Goal: Information Seeking & Learning: Find specific fact

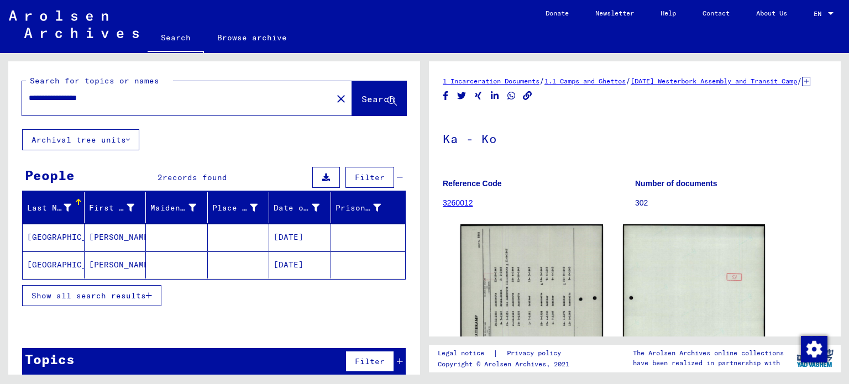
drag, startPoint x: 142, startPoint y: 99, endPoint x: 281, endPoint y: 216, distance: 181.5
click at [2, 93] on div "**********" at bounding box center [212, 214] width 424 height 322
type input "**********"
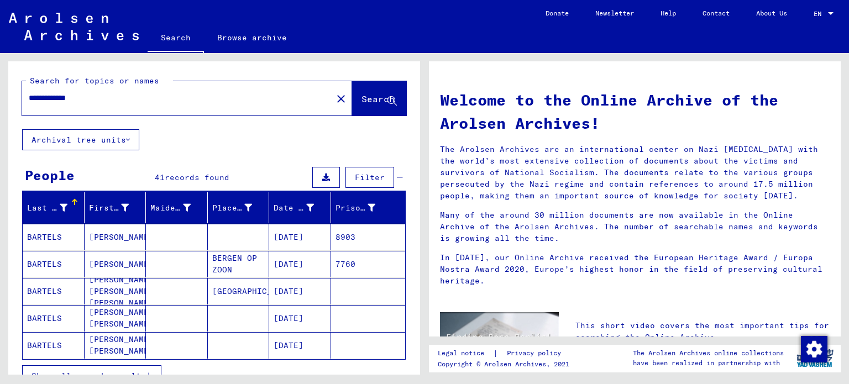
click at [49, 260] on mat-cell "BARTELS" at bounding box center [54, 264] width 62 height 27
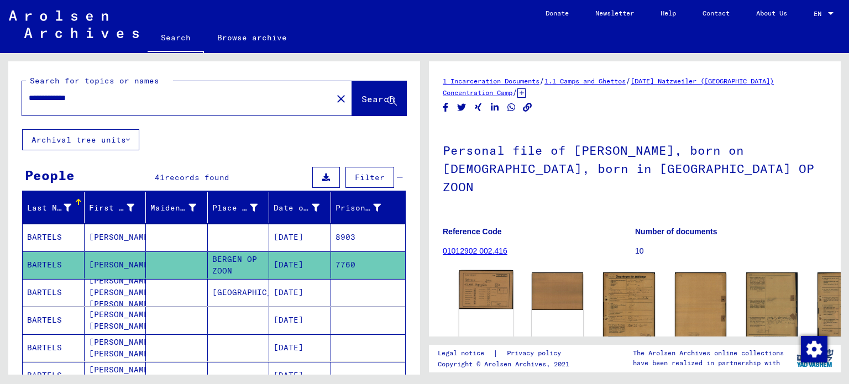
click at [491, 275] on img at bounding box center [486, 289] width 54 height 39
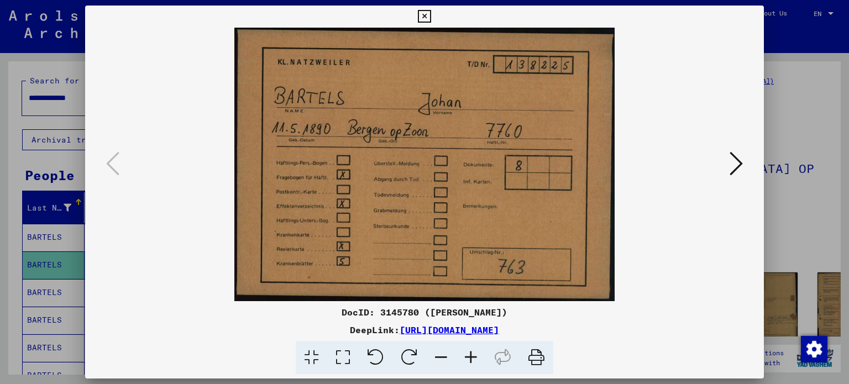
click at [738, 160] on icon at bounding box center [735, 163] width 13 height 27
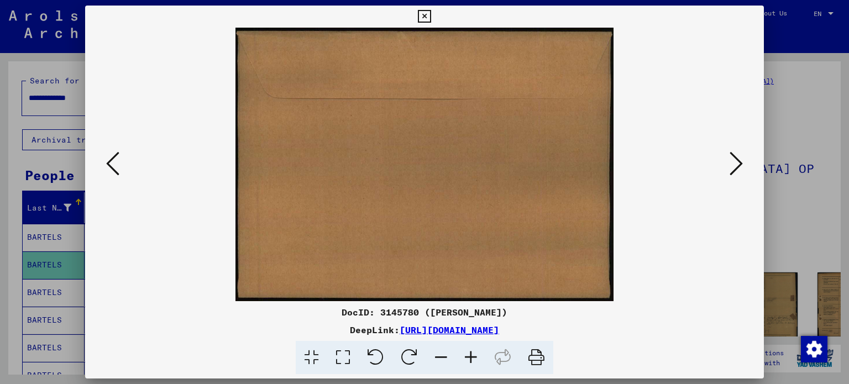
click at [738, 160] on icon at bounding box center [735, 163] width 13 height 27
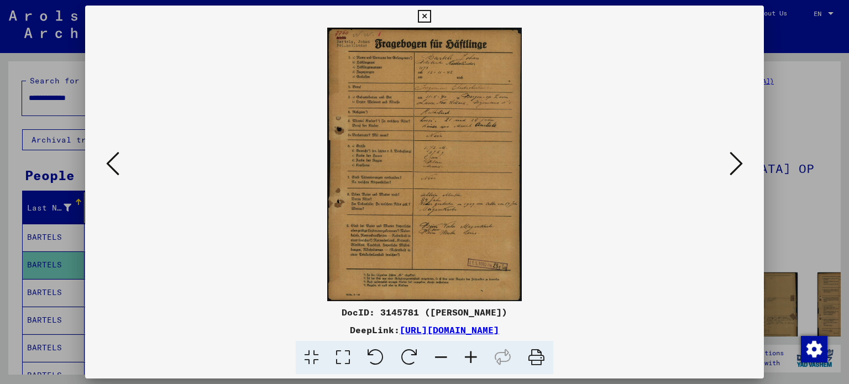
click at [739, 157] on icon at bounding box center [735, 163] width 13 height 27
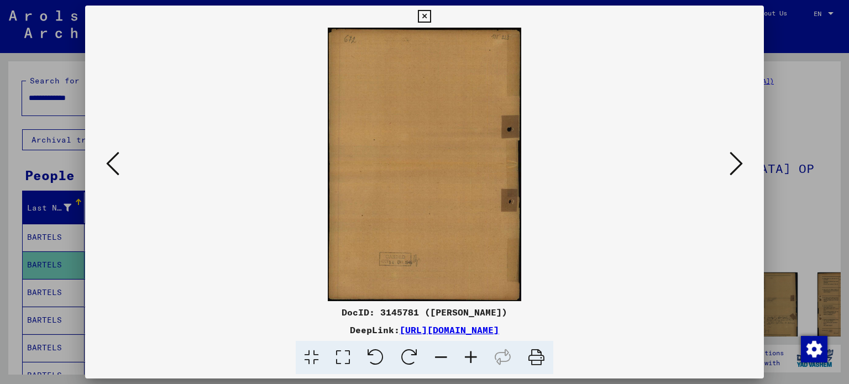
click at [738, 158] on icon at bounding box center [735, 163] width 13 height 27
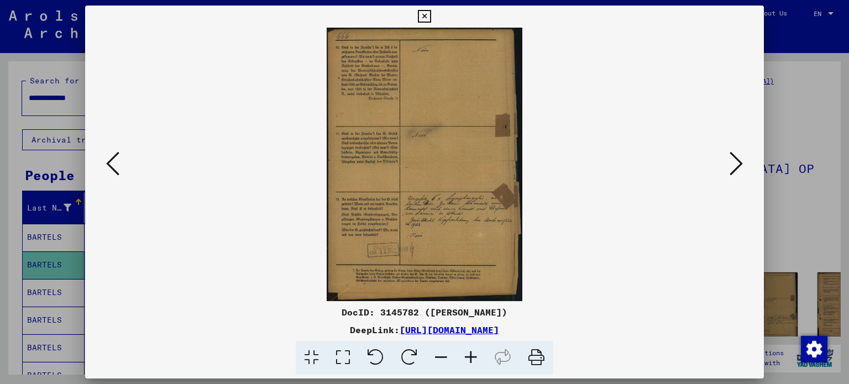
click at [735, 162] on icon at bounding box center [735, 163] width 13 height 27
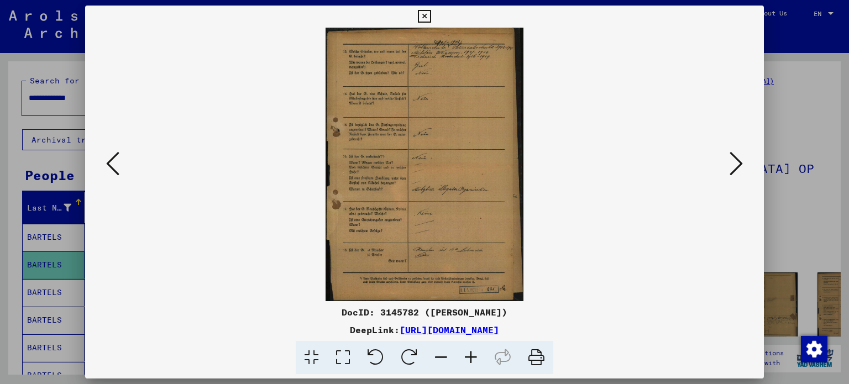
click at [740, 157] on icon at bounding box center [735, 163] width 13 height 27
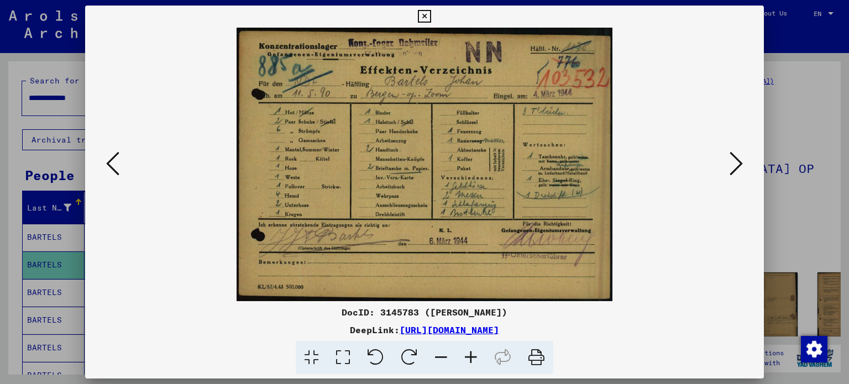
click at [738, 166] on icon at bounding box center [735, 163] width 13 height 27
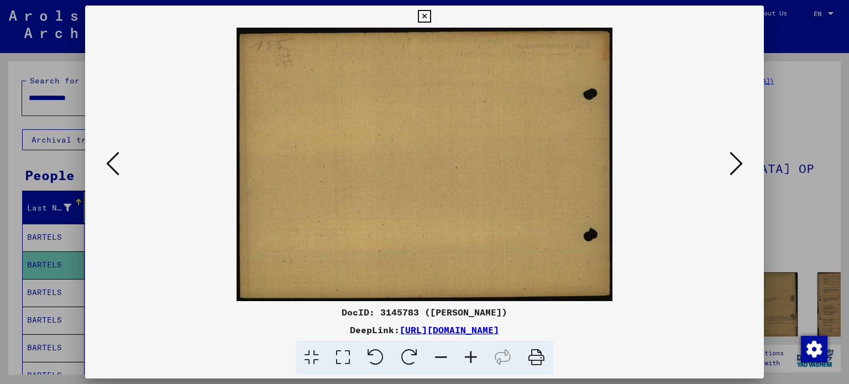
click at [738, 166] on icon at bounding box center [735, 163] width 13 height 27
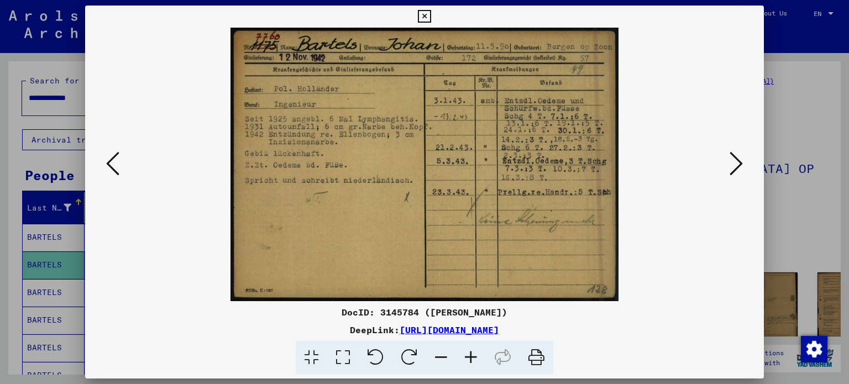
click at [734, 171] on icon at bounding box center [735, 163] width 13 height 27
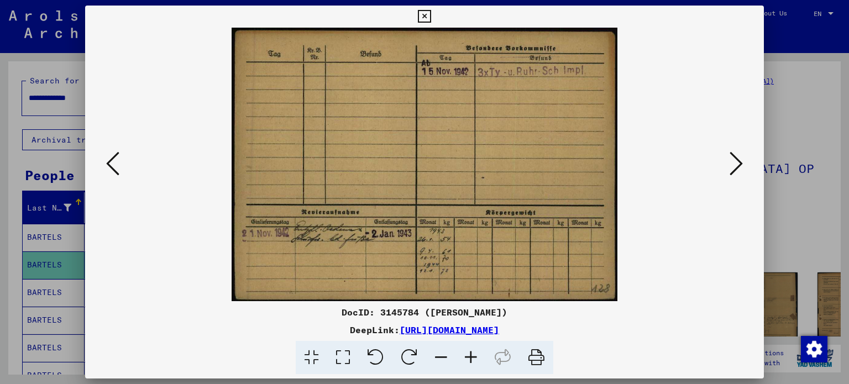
click at [722, 227] on img at bounding box center [425, 164] width 604 height 273
click at [738, 166] on icon at bounding box center [735, 163] width 13 height 27
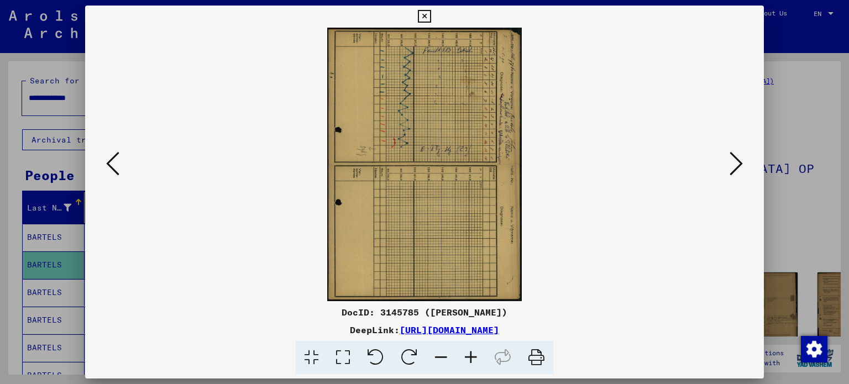
click at [697, 223] on img at bounding box center [425, 164] width 604 height 273
click at [737, 164] on icon at bounding box center [735, 163] width 13 height 27
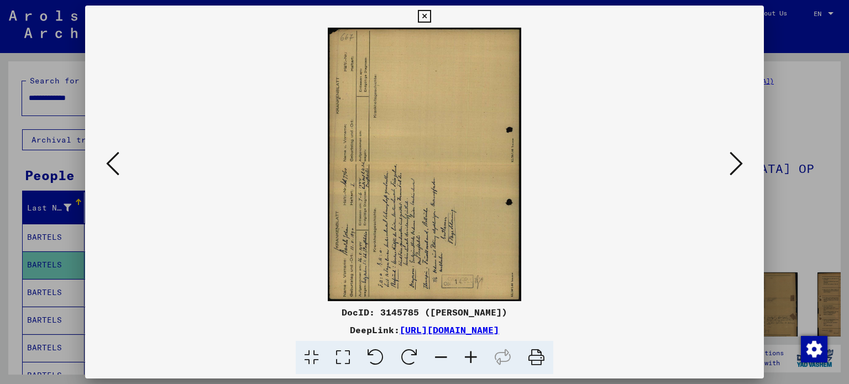
click at [664, 268] on img at bounding box center [425, 164] width 604 height 273
click at [740, 155] on icon at bounding box center [735, 163] width 13 height 27
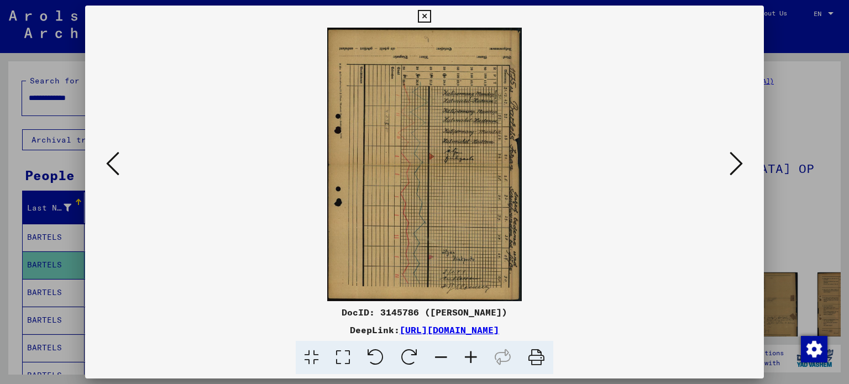
click at [659, 268] on img at bounding box center [425, 164] width 604 height 273
click at [732, 160] on icon at bounding box center [735, 163] width 13 height 27
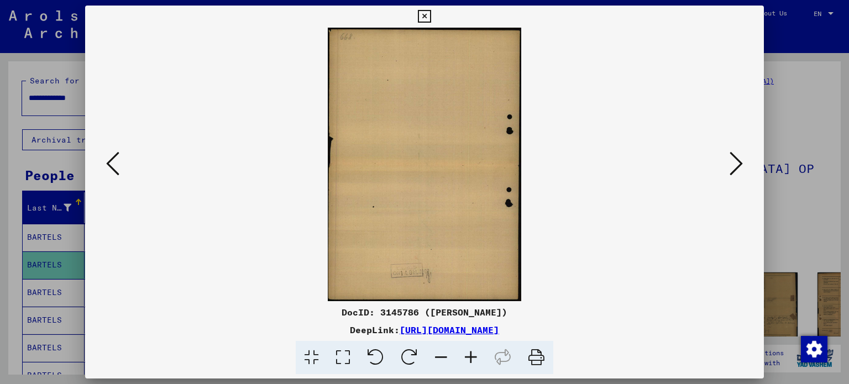
click at [740, 162] on icon at bounding box center [735, 163] width 13 height 27
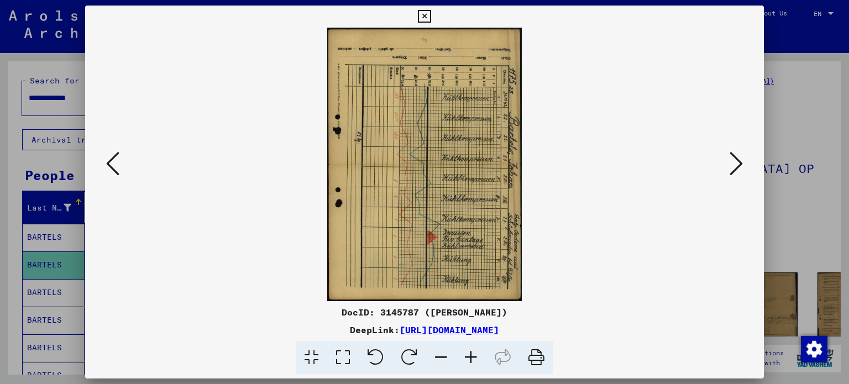
click at [679, 256] on img at bounding box center [425, 164] width 604 height 273
click at [738, 161] on icon at bounding box center [735, 163] width 13 height 27
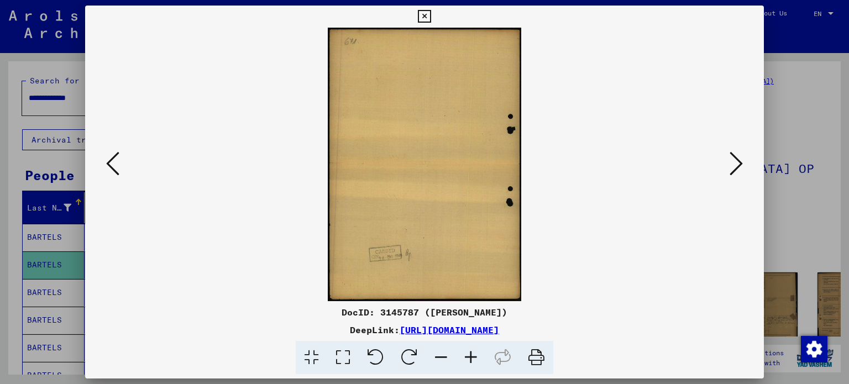
click at [736, 166] on icon at bounding box center [735, 163] width 13 height 27
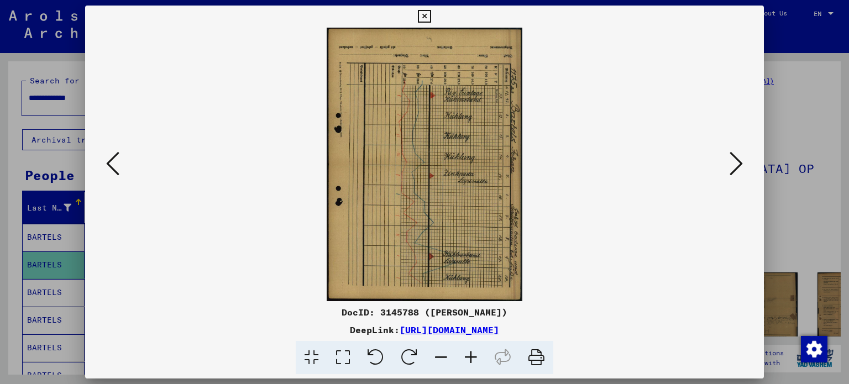
click at [652, 266] on img at bounding box center [425, 164] width 604 height 273
click at [732, 160] on icon at bounding box center [735, 163] width 13 height 27
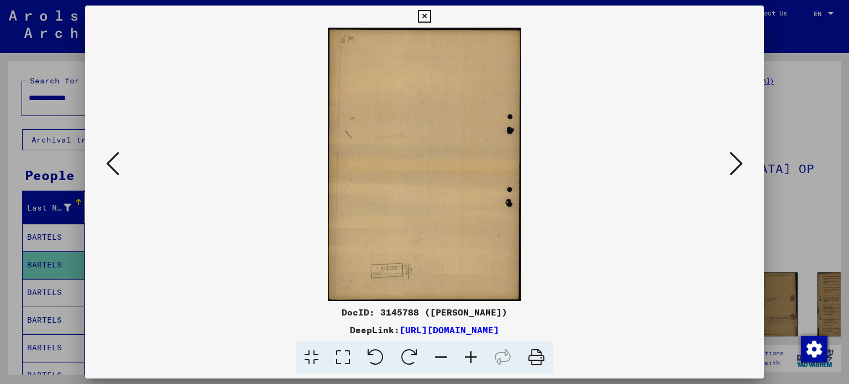
click at [734, 156] on icon at bounding box center [735, 163] width 13 height 27
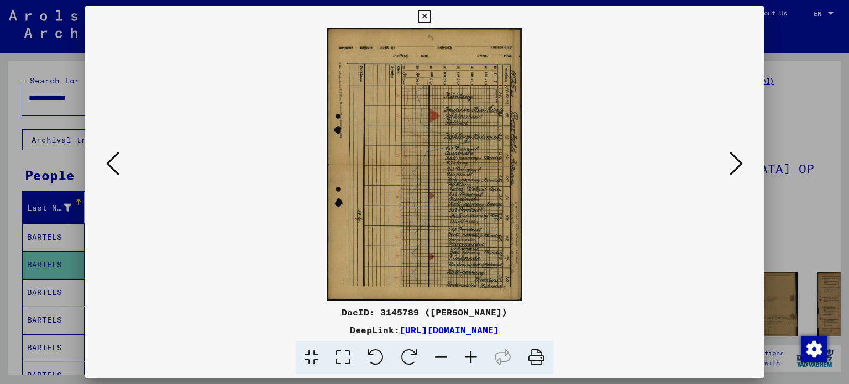
click at [719, 262] on img at bounding box center [425, 164] width 604 height 273
click at [737, 162] on icon at bounding box center [735, 163] width 13 height 27
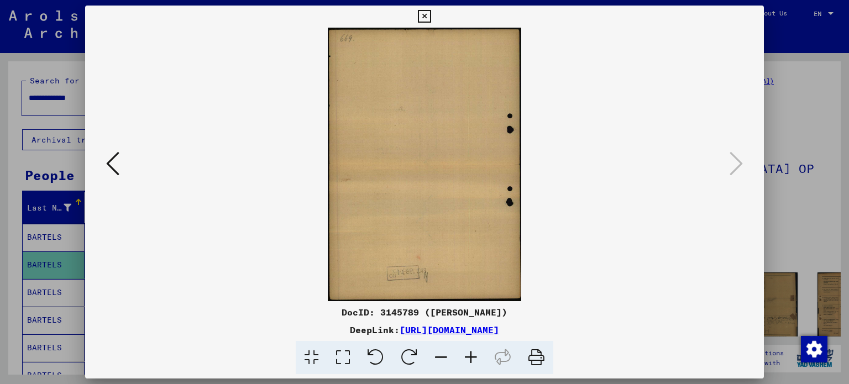
click at [422, 4] on div at bounding box center [424, 192] width 849 height 384
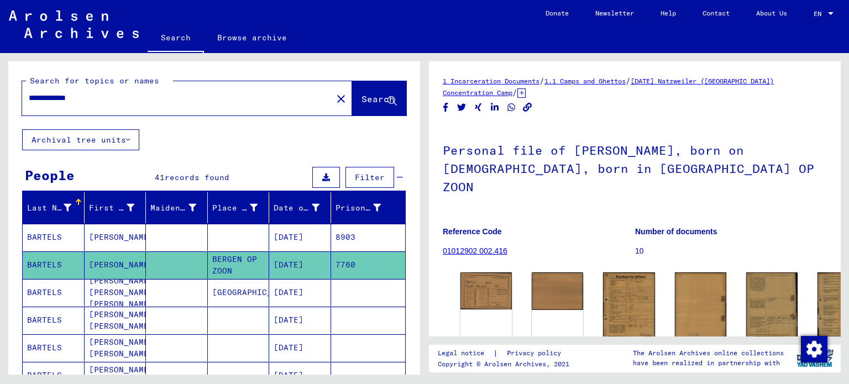
click at [422, 15] on mat-toolbar "Search Browse archive Detailed questions/information about the documents? Send …" at bounding box center [424, 26] width 849 height 53
click at [480, 271] on img at bounding box center [486, 289] width 54 height 39
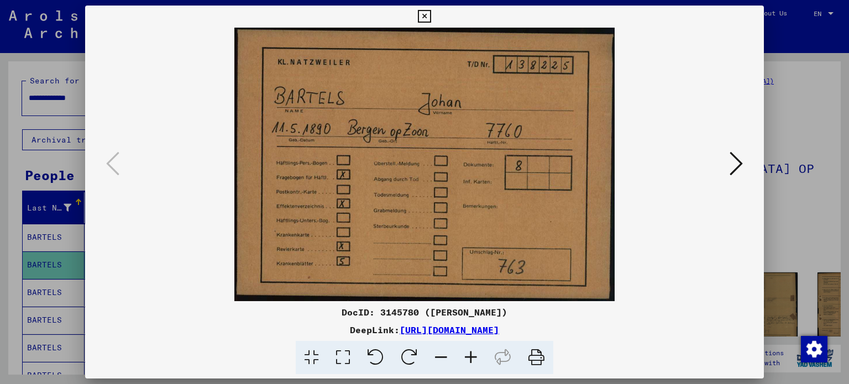
click at [738, 161] on icon at bounding box center [735, 163] width 13 height 27
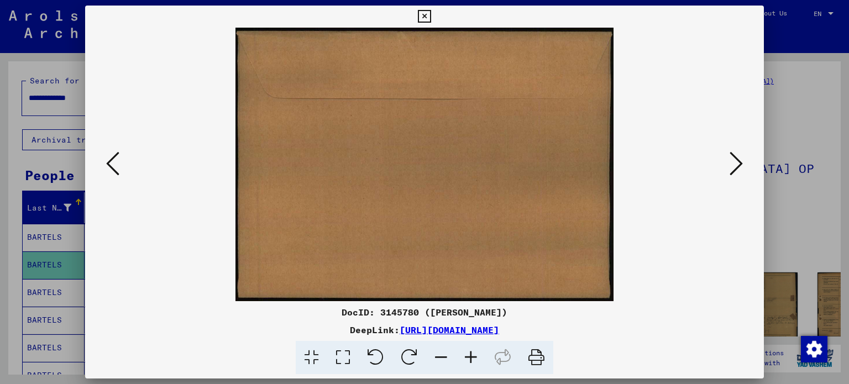
click at [736, 163] on icon at bounding box center [735, 163] width 13 height 27
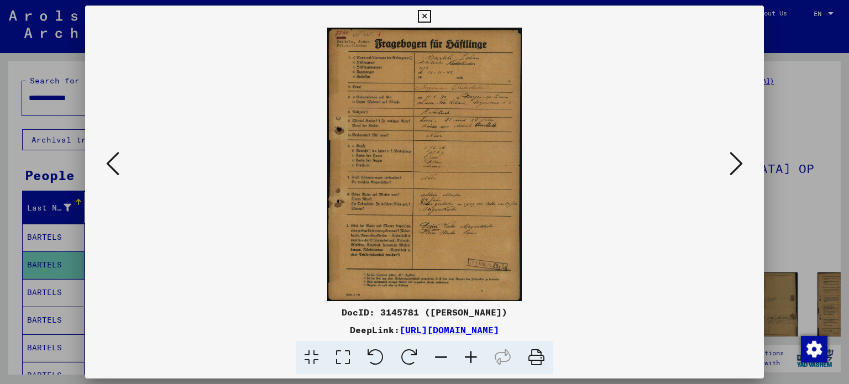
click at [736, 161] on icon at bounding box center [735, 163] width 13 height 27
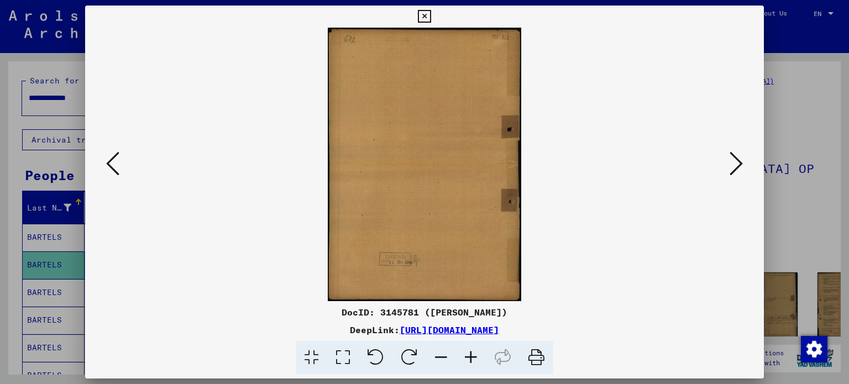
click at [736, 163] on icon at bounding box center [735, 163] width 13 height 27
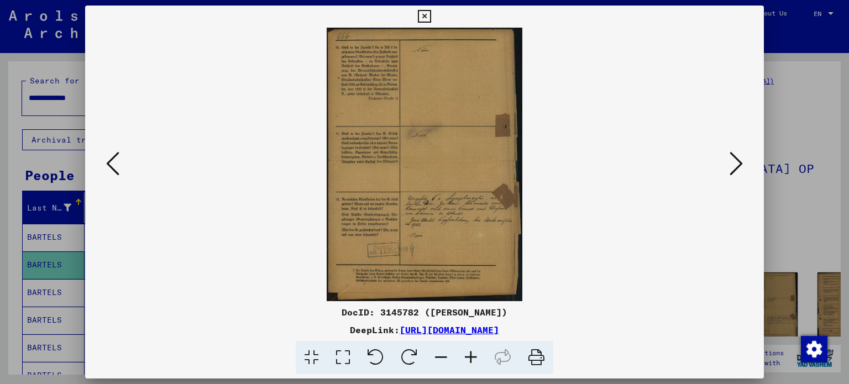
click at [743, 157] on button at bounding box center [736, 164] width 20 height 31
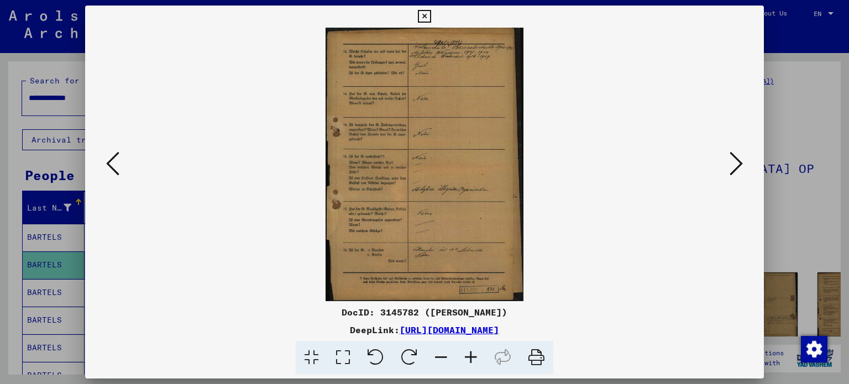
click at [743, 158] on icon at bounding box center [735, 163] width 13 height 27
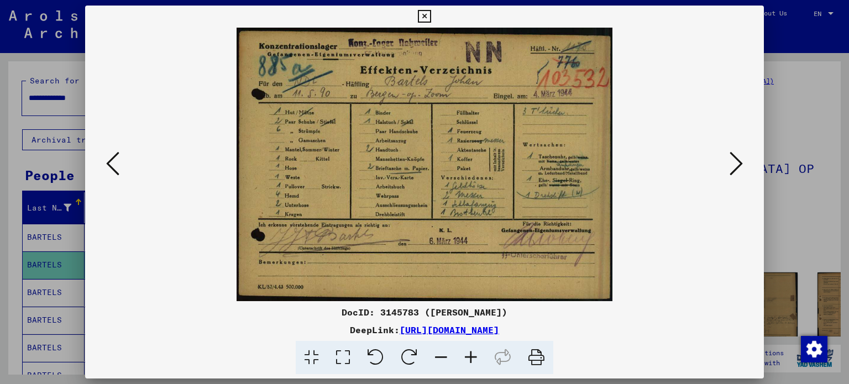
click at [115, 162] on icon at bounding box center [112, 163] width 13 height 27
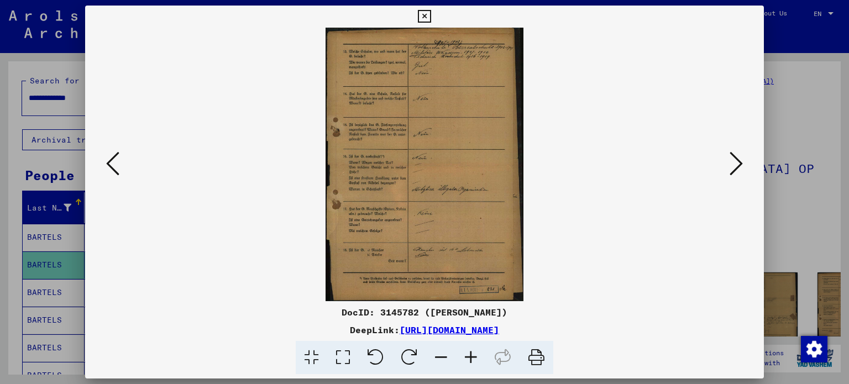
click at [736, 160] on icon at bounding box center [735, 163] width 13 height 27
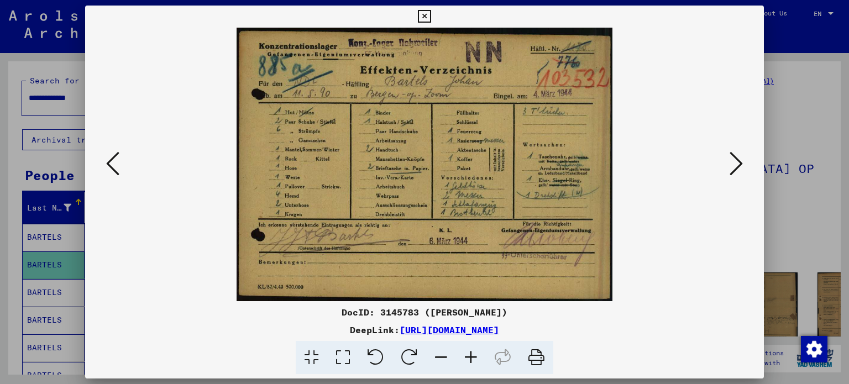
click at [739, 160] on icon at bounding box center [735, 163] width 13 height 27
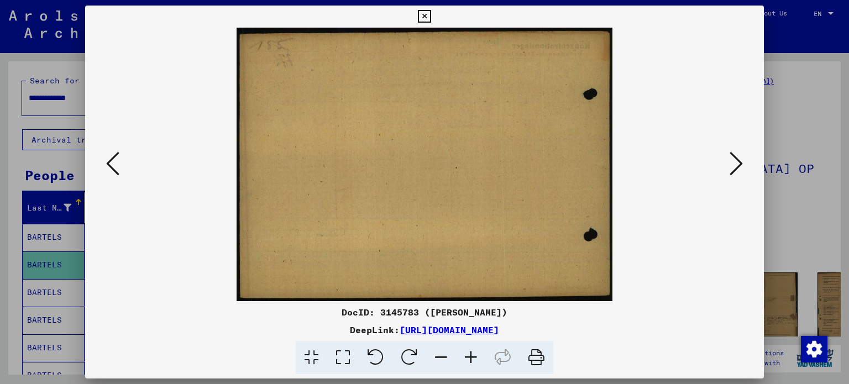
click at [739, 160] on icon at bounding box center [735, 163] width 13 height 27
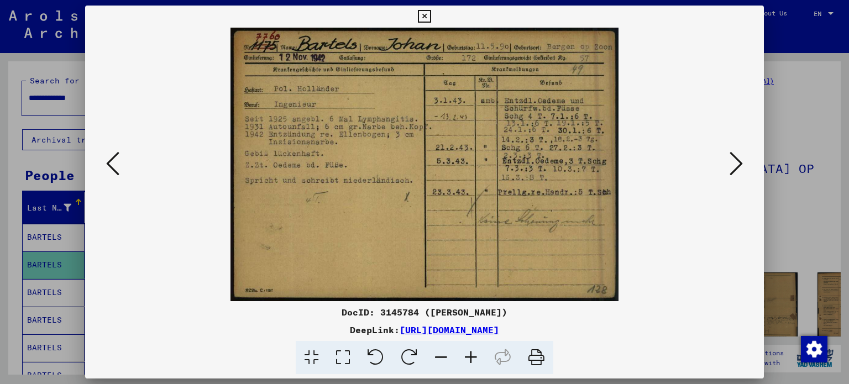
click at [731, 165] on icon at bounding box center [735, 163] width 13 height 27
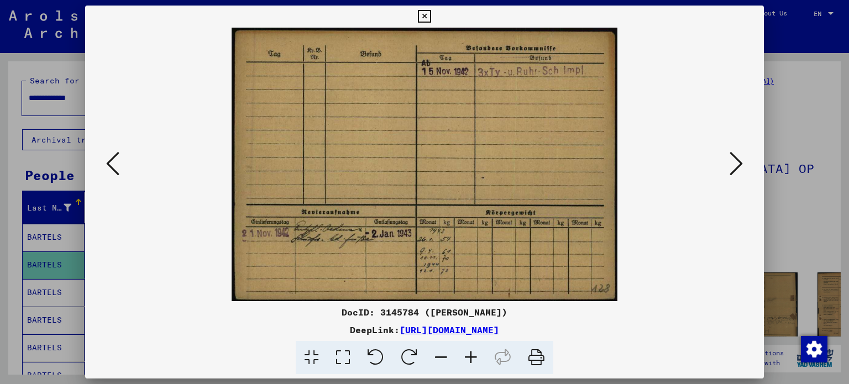
click at [737, 157] on icon at bounding box center [735, 163] width 13 height 27
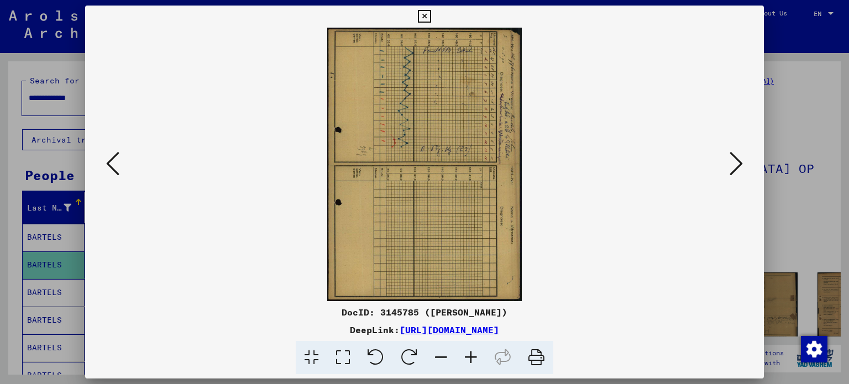
click at [741, 153] on icon at bounding box center [735, 163] width 13 height 27
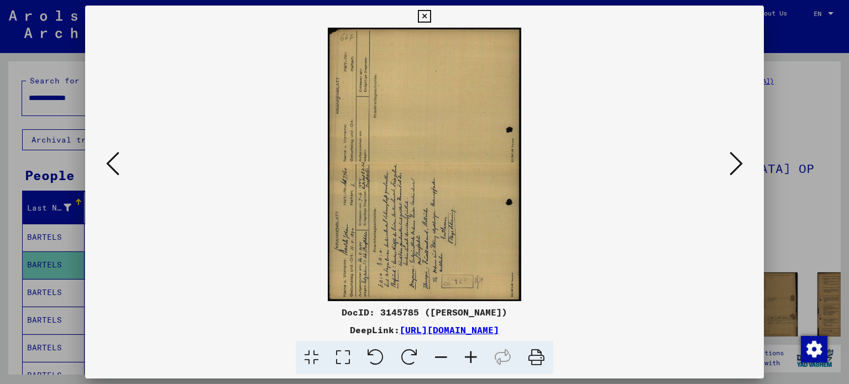
click at [422, 15] on icon at bounding box center [424, 16] width 13 height 13
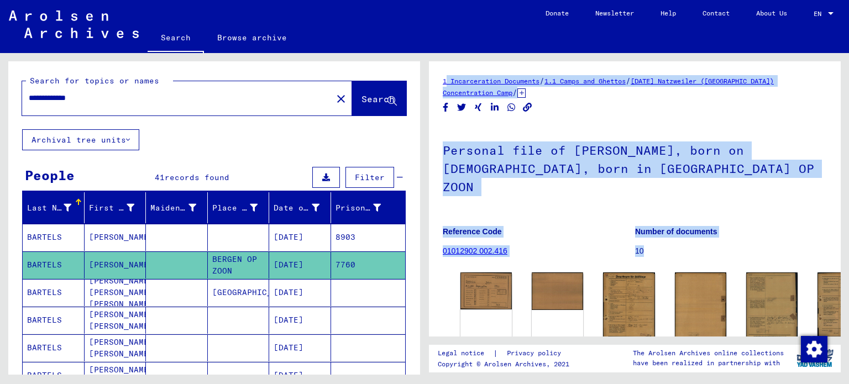
drag, startPoint x: 435, startPoint y: 74, endPoint x: 641, endPoint y: 192, distance: 237.8
click at [657, 227] on div "1 Incarceration Documents / 1.1 Camps and Ghettos / [DATE] [GEOGRAPHIC_DATA] ([…" at bounding box center [635, 198] width 412 height 275
copy div "1 Incarceration Documents / 1.1 Camps and Ghettos / [DATE] [GEOGRAPHIC_DATA] ([…"
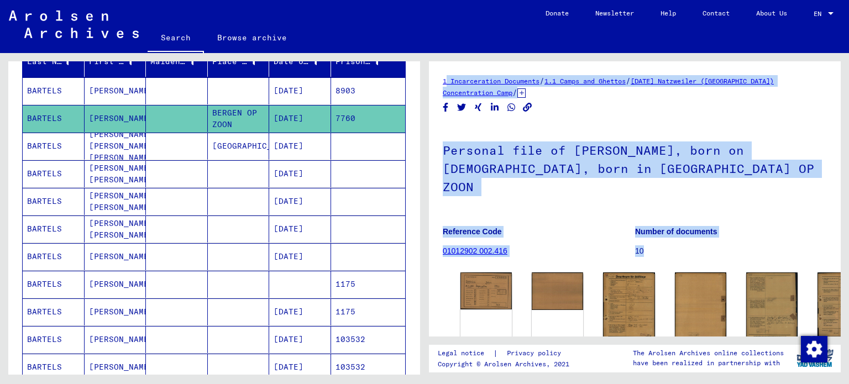
scroll to position [166, 0]
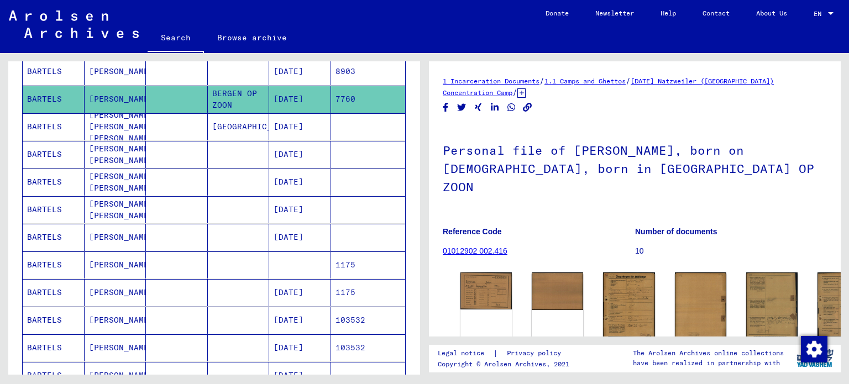
click at [102, 265] on mat-cell "[PERSON_NAME]" at bounding box center [116, 264] width 62 height 27
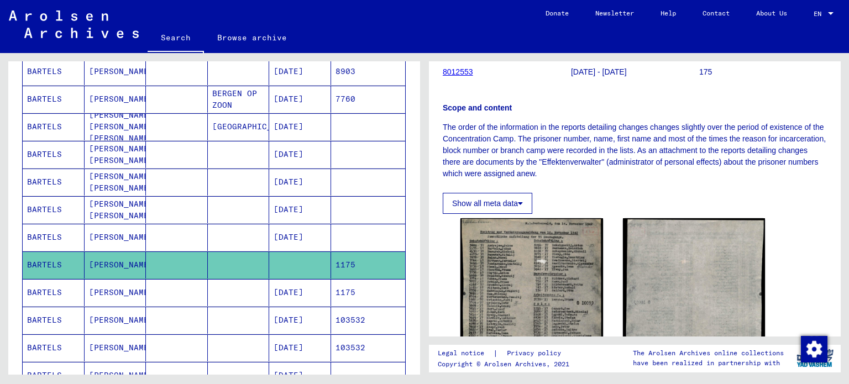
scroll to position [276, 0]
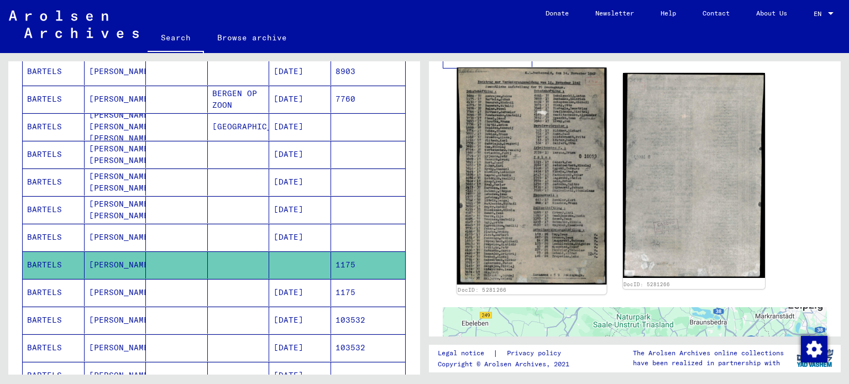
click at [555, 184] on img at bounding box center [531, 175] width 149 height 217
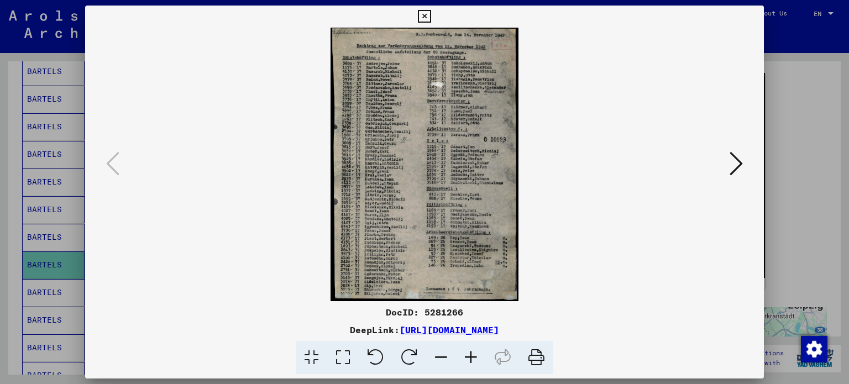
click at [740, 164] on icon at bounding box center [735, 163] width 13 height 27
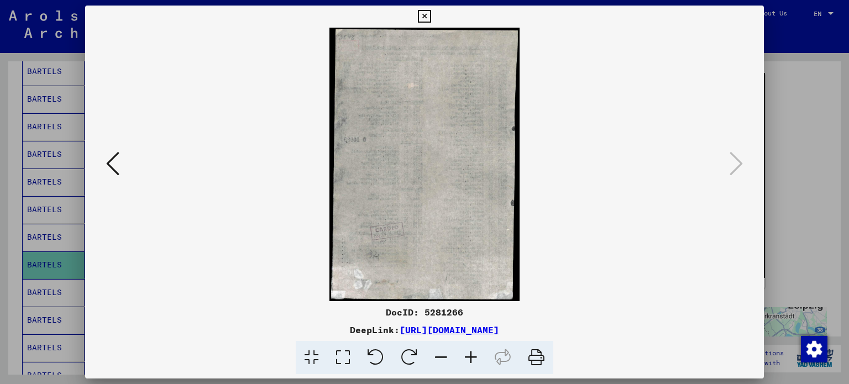
click at [113, 163] on icon at bounding box center [112, 163] width 13 height 27
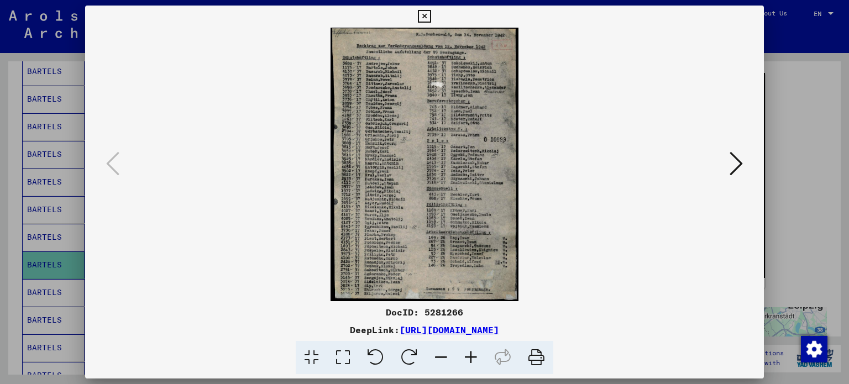
click at [423, 17] on icon at bounding box center [424, 16] width 13 height 13
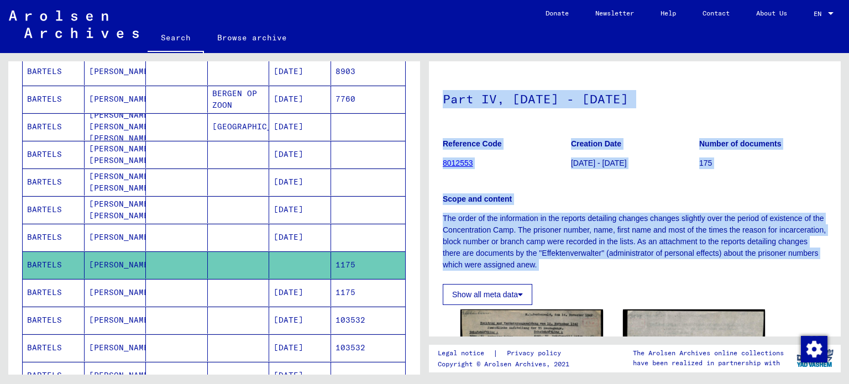
scroll to position [55, 0]
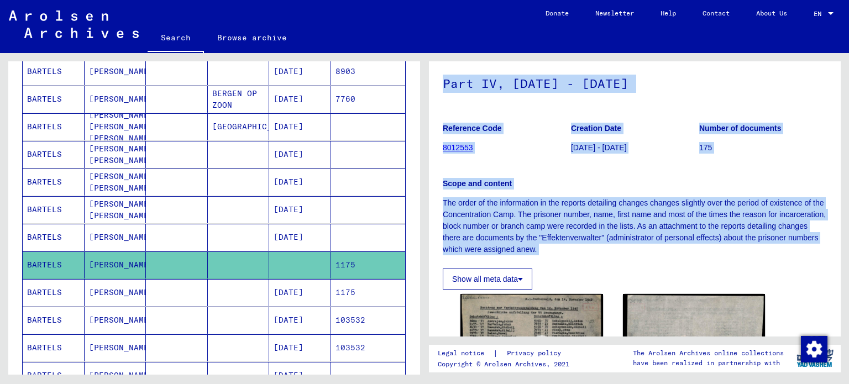
drag, startPoint x: 443, startPoint y: 70, endPoint x: 654, endPoint y: 278, distance: 296.5
click at [654, 278] on div "1 Incarceration Documents / 1.1 Camps and Ghettos / 1.1.5 Buchenwald Concentrat…" at bounding box center [635, 198] width 412 height 275
copy div "1 Incarceration Documents / 1.1 Camps and Ghettos / 1.1.5 Buchenwald Concentrat…"
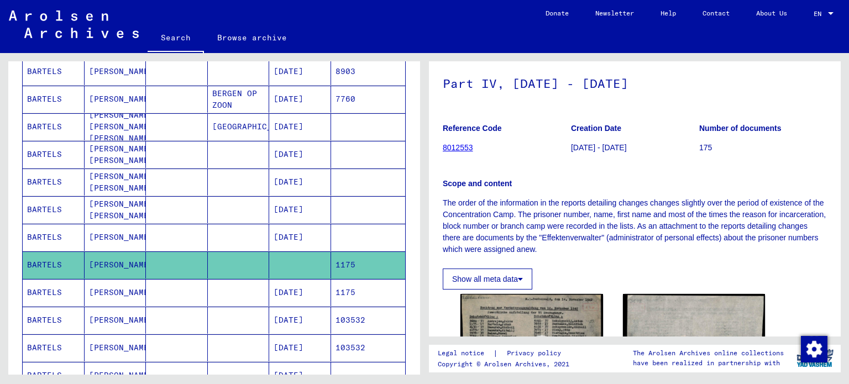
click at [55, 291] on mat-cell "BARTELS" at bounding box center [54, 292] width 62 height 27
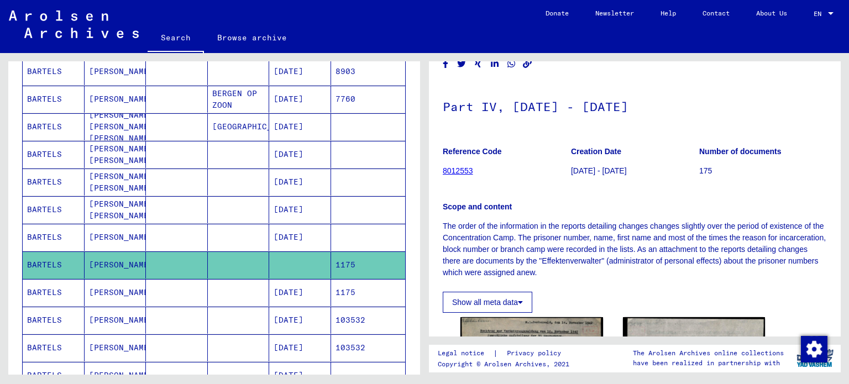
click at [55, 291] on mat-cell "BARTELS" at bounding box center [54, 292] width 62 height 27
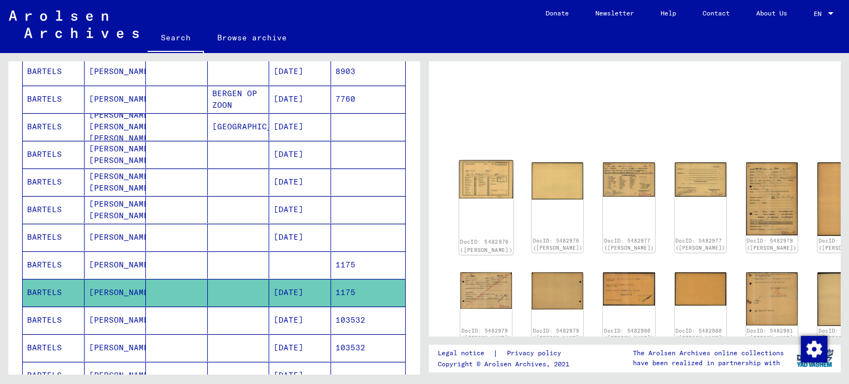
click at [482, 172] on img at bounding box center [486, 179] width 54 height 38
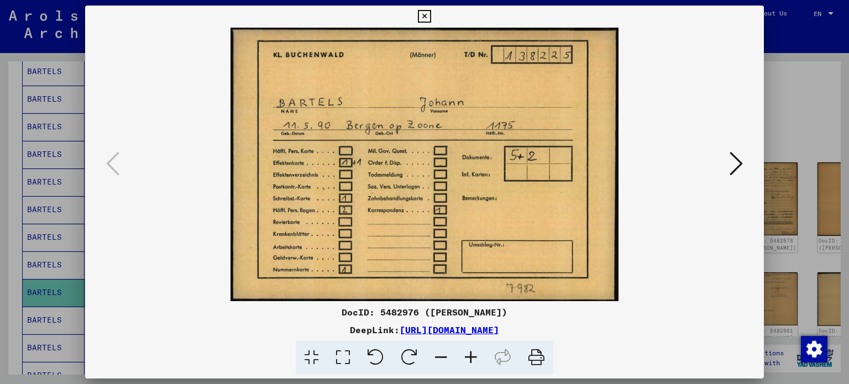
click at [687, 330] on div "DeepLink: [URL][DOMAIN_NAME]" at bounding box center [424, 329] width 679 height 13
click at [740, 167] on icon at bounding box center [735, 163] width 13 height 27
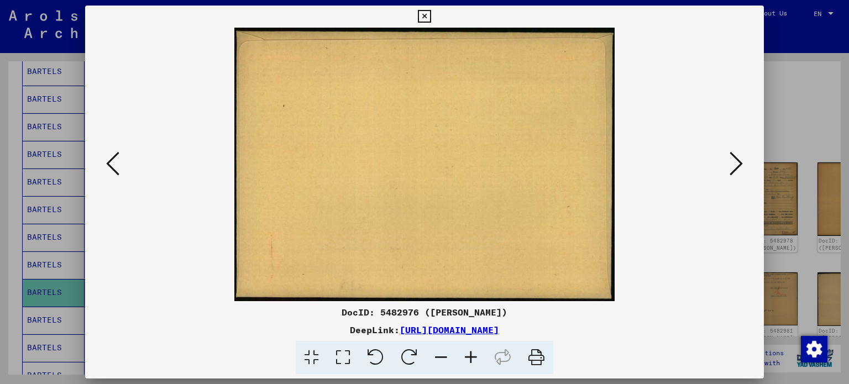
click at [733, 170] on icon at bounding box center [735, 163] width 13 height 27
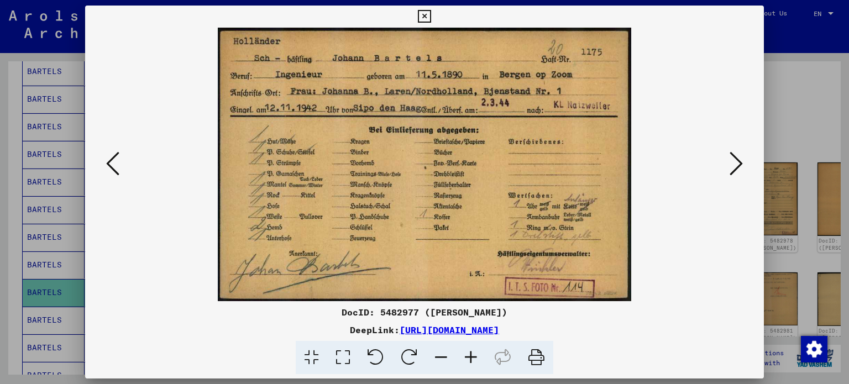
click at [702, 262] on img at bounding box center [425, 164] width 604 height 273
click at [736, 161] on icon at bounding box center [735, 163] width 13 height 27
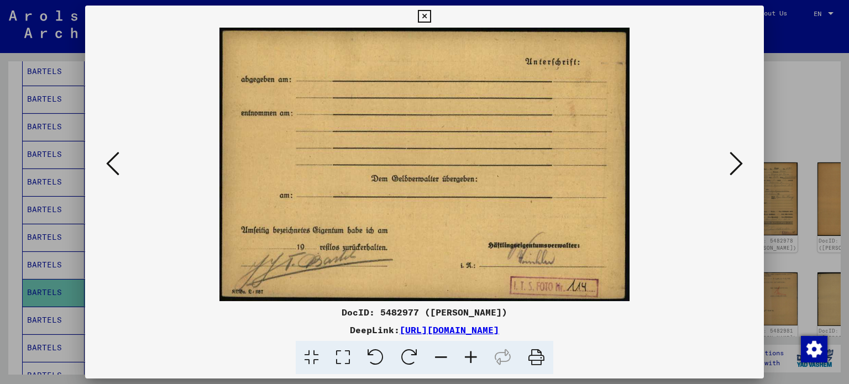
click at [703, 269] on img at bounding box center [425, 164] width 604 height 273
click at [738, 167] on icon at bounding box center [735, 163] width 13 height 27
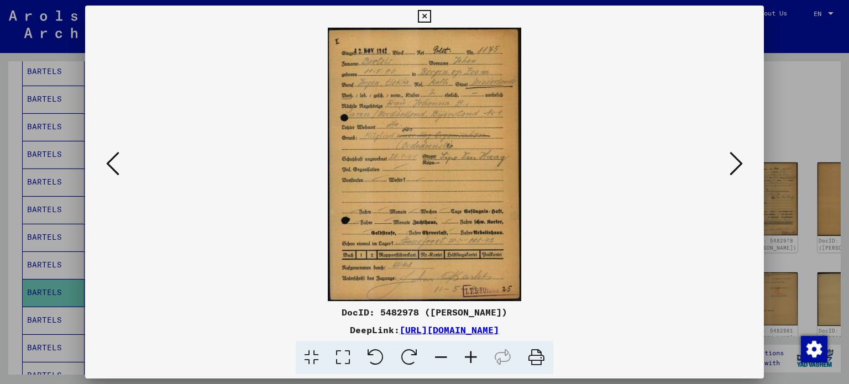
drag, startPoint x: 674, startPoint y: 272, endPoint x: 677, endPoint y: 266, distance: 7.2
click at [674, 272] on img at bounding box center [425, 164] width 604 height 273
click at [739, 168] on icon at bounding box center [735, 163] width 13 height 27
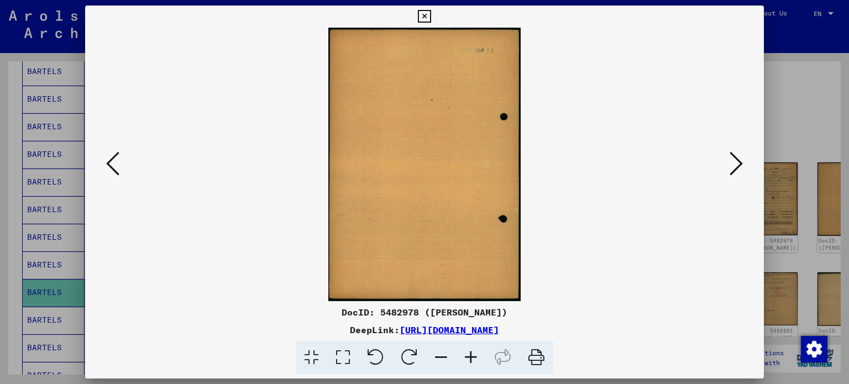
click at [739, 161] on icon at bounding box center [735, 163] width 13 height 27
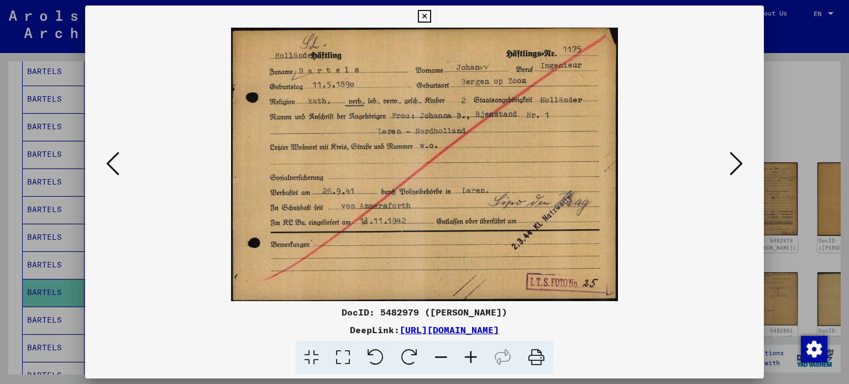
click at [703, 269] on img at bounding box center [425, 164] width 604 height 273
click at [737, 165] on icon at bounding box center [735, 163] width 13 height 27
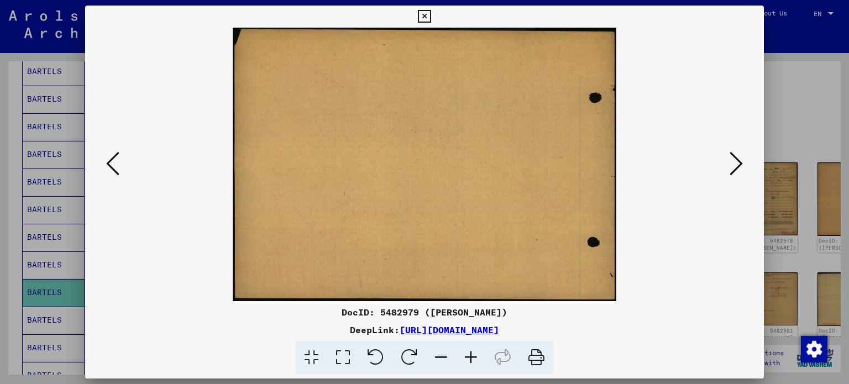
click at [737, 165] on icon at bounding box center [735, 163] width 13 height 27
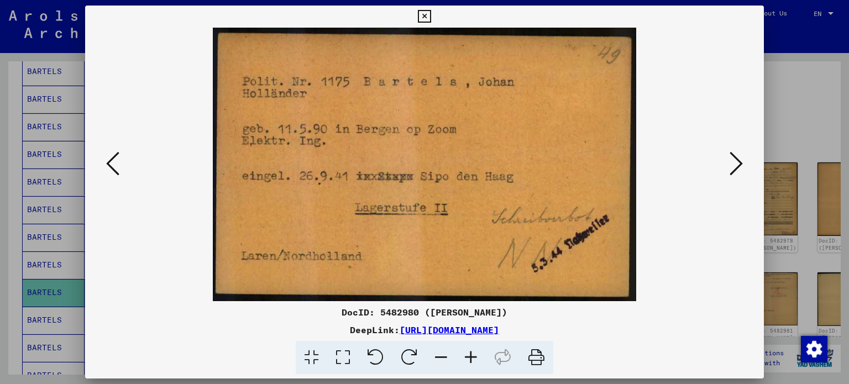
click at [681, 286] on img at bounding box center [425, 164] width 604 height 273
click at [739, 161] on icon at bounding box center [735, 163] width 13 height 27
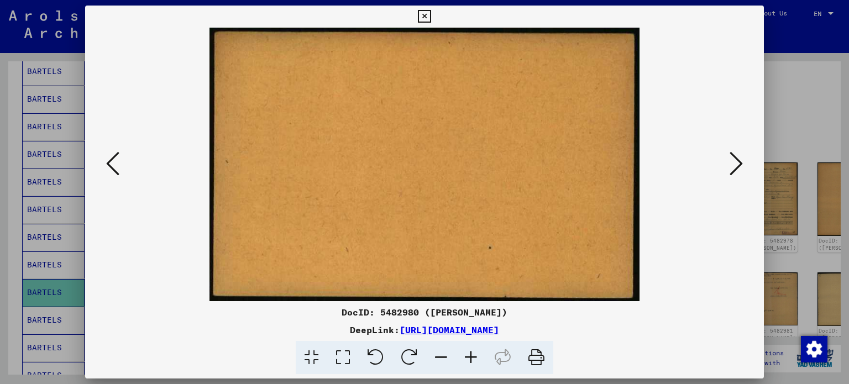
click at [739, 161] on icon at bounding box center [735, 163] width 13 height 27
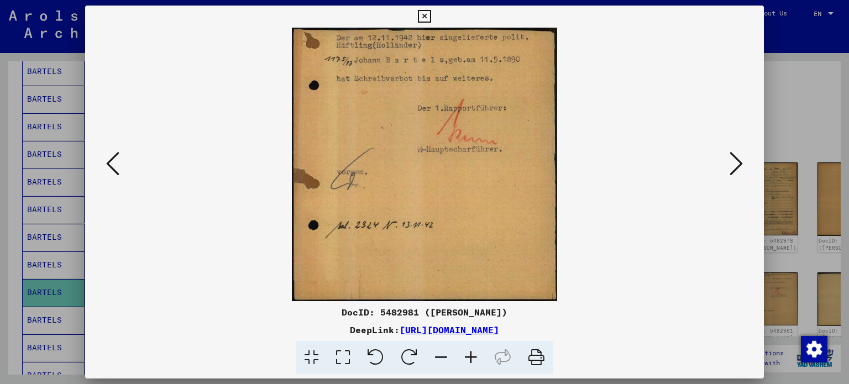
click at [657, 287] on img at bounding box center [425, 164] width 604 height 273
click at [735, 164] on icon at bounding box center [735, 163] width 13 height 27
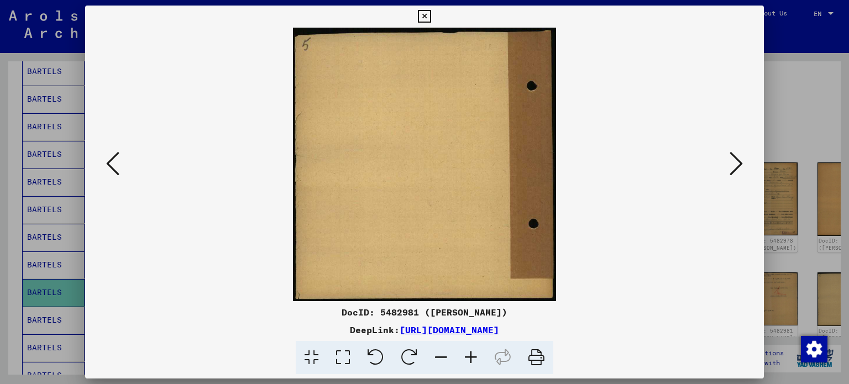
click at [739, 162] on icon at bounding box center [735, 163] width 13 height 27
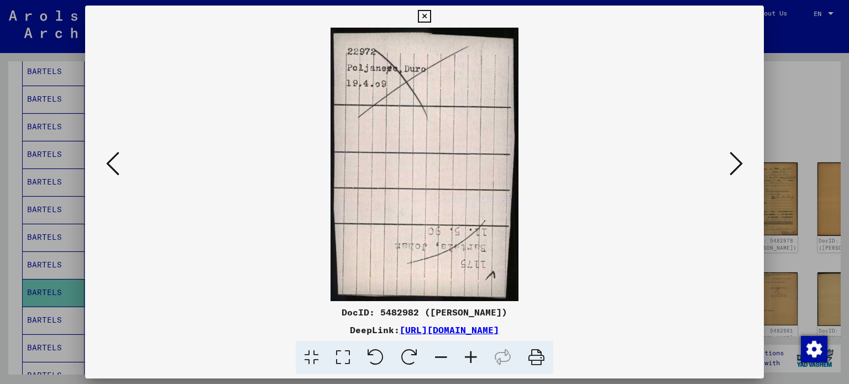
drag, startPoint x: 576, startPoint y: 287, endPoint x: 586, endPoint y: 280, distance: 12.0
click at [576, 287] on img at bounding box center [425, 164] width 604 height 273
click at [740, 167] on icon at bounding box center [735, 163] width 13 height 27
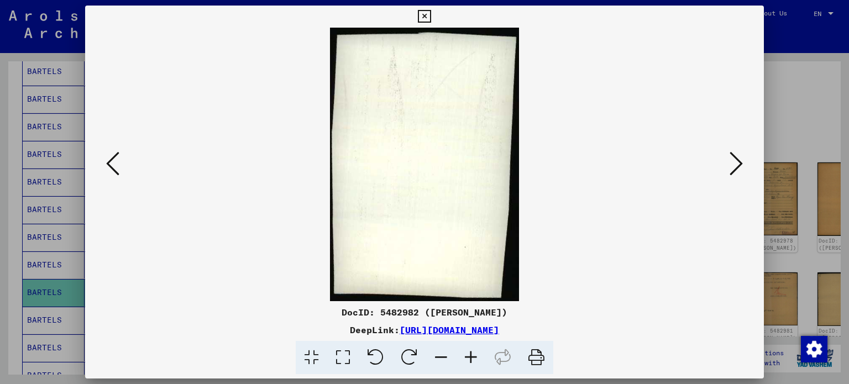
click at [738, 167] on icon at bounding box center [735, 163] width 13 height 27
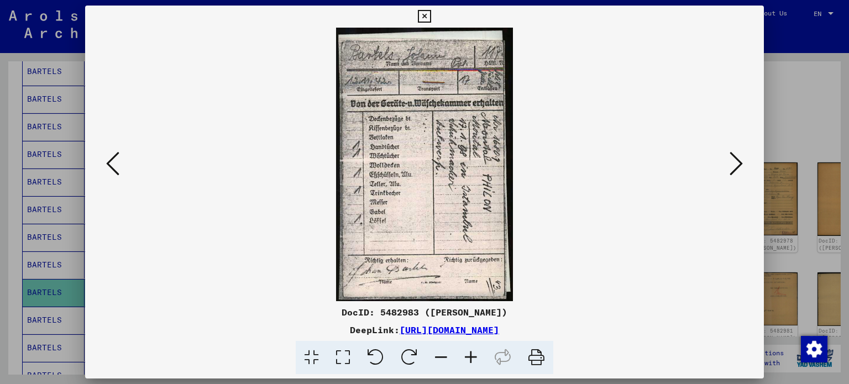
drag, startPoint x: 694, startPoint y: 279, endPoint x: 698, endPoint y: 273, distance: 7.2
click at [694, 279] on img at bounding box center [425, 164] width 604 height 273
click at [742, 159] on icon at bounding box center [735, 163] width 13 height 27
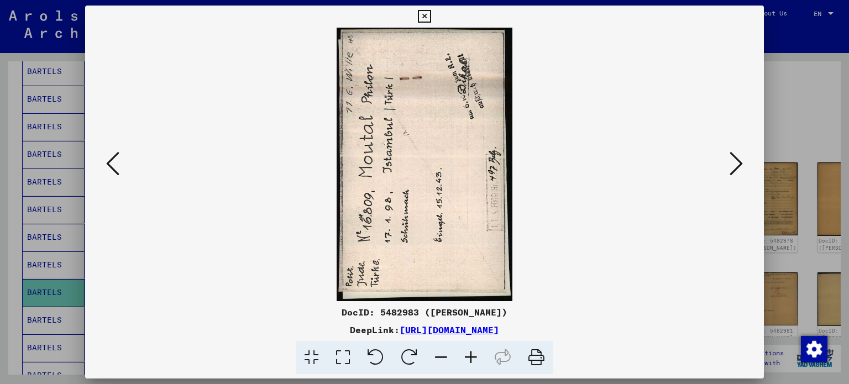
click at [659, 267] on img at bounding box center [425, 164] width 604 height 273
click at [739, 165] on icon at bounding box center [735, 163] width 13 height 27
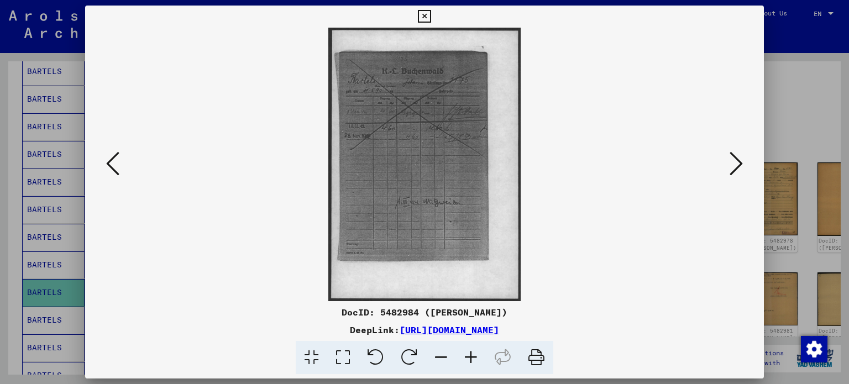
click at [655, 272] on img at bounding box center [425, 164] width 604 height 273
click at [735, 160] on icon at bounding box center [735, 163] width 13 height 27
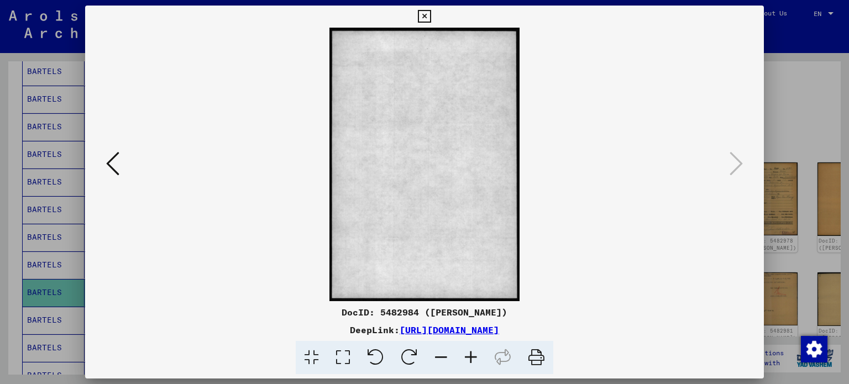
click at [419, 12] on icon at bounding box center [424, 16] width 13 height 13
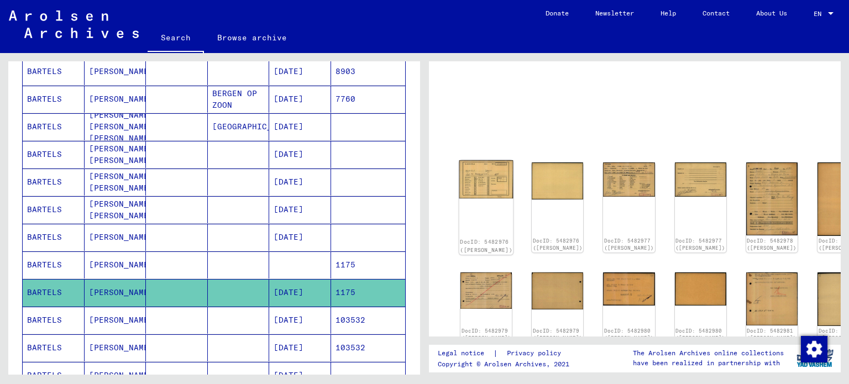
click at [472, 172] on img at bounding box center [486, 179] width 54 height 38
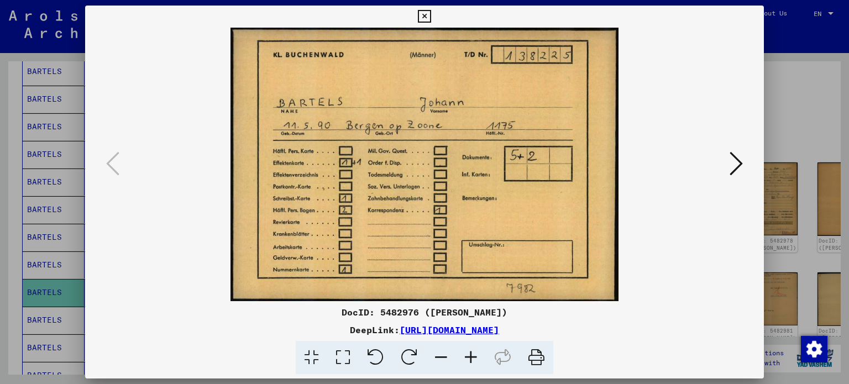
click at [749, 163] on div at bounding box center [424, 164] width 679 height 273
click at [739, 163] on icon at bounding box center [735, 163] width 13 height 27
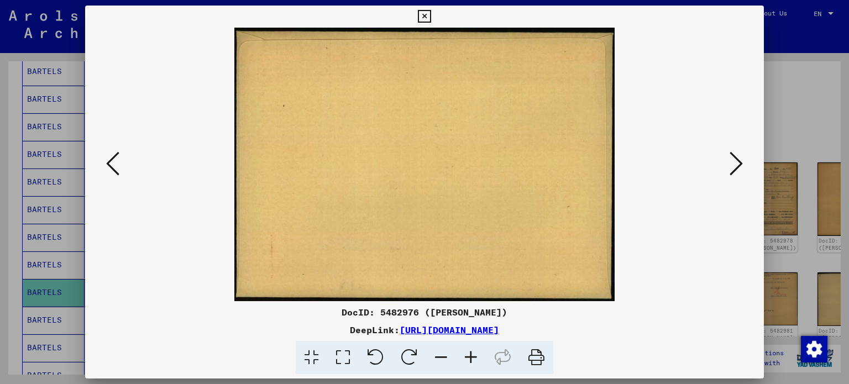
click at [740, 163] on icon at bounding box center [735, 163] width 13 height 27
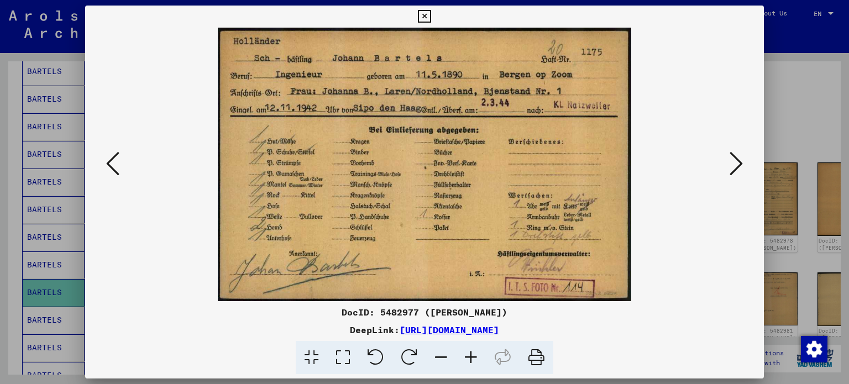
click at [734, 161] on icon at bounding box center [735, 163] width 13 height 27
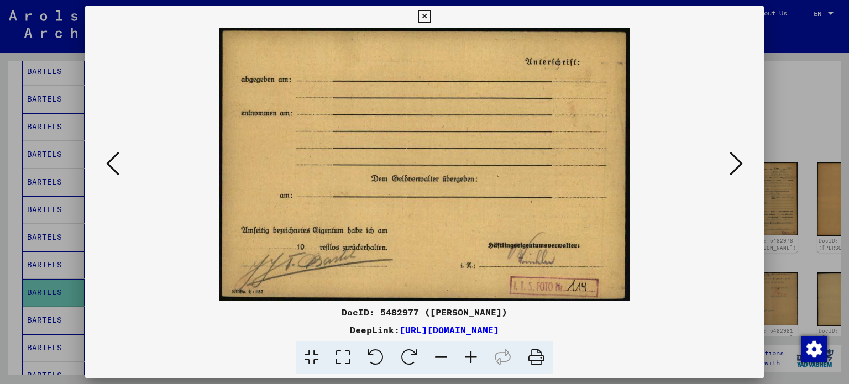
click at [734, 161] on icon at bounding box center [735, 163] width 13 height 27
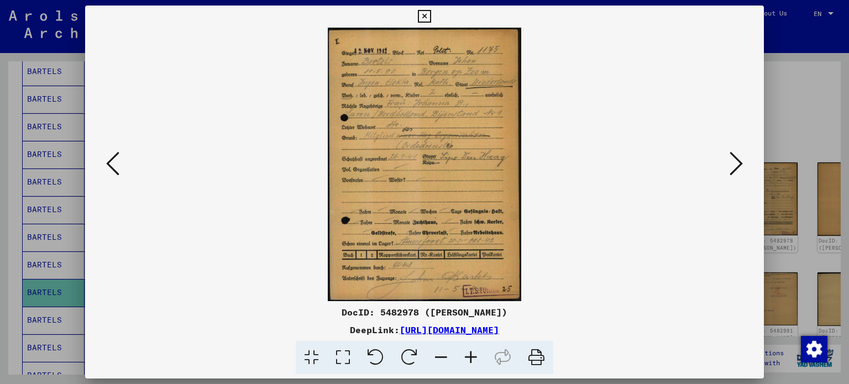
click at [108, 161] on icon at bounding box center [112, 163] width 13 height 27
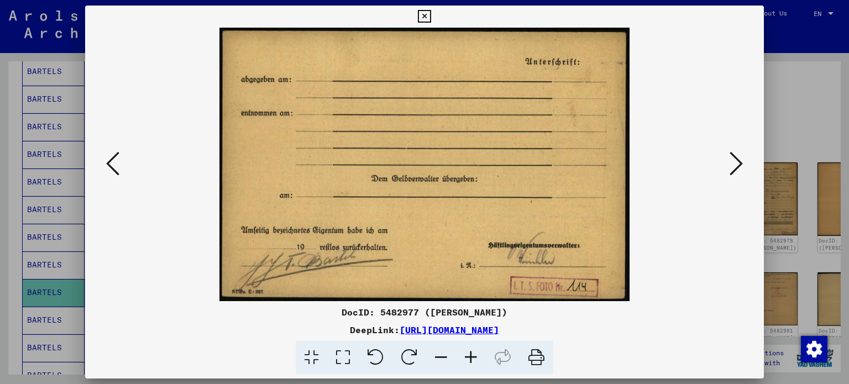
click at [736, 157] on icon at bounding box center [735, 163] width 13 height 27
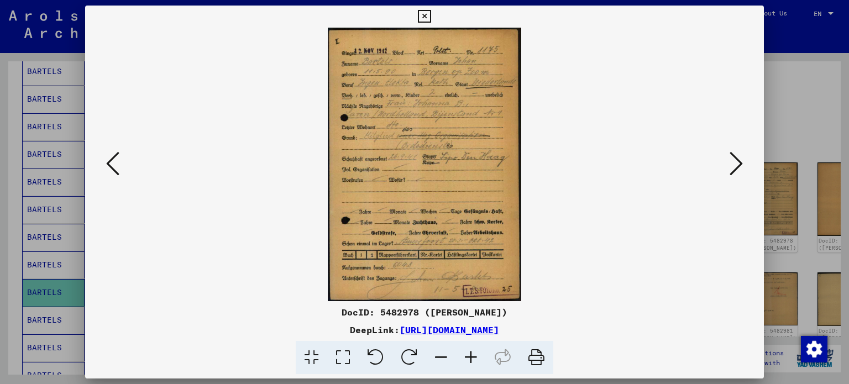
click at [732, 171] on icon at bounding box center [735, 163] width 13 height 27
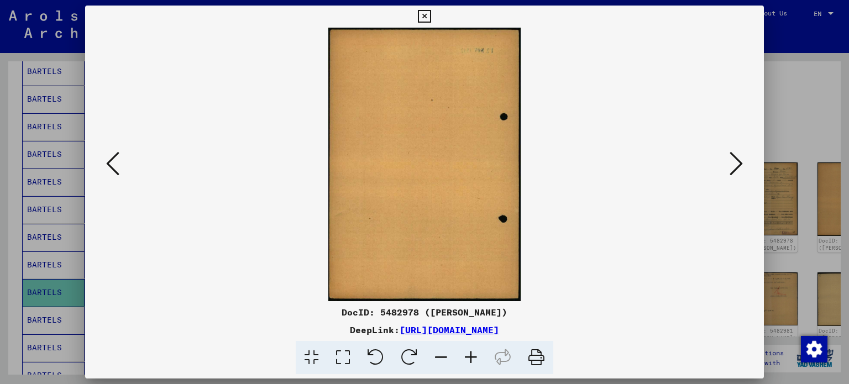
click at [736, 167] on icon at bounding box center [735, 163] width 13 height 27
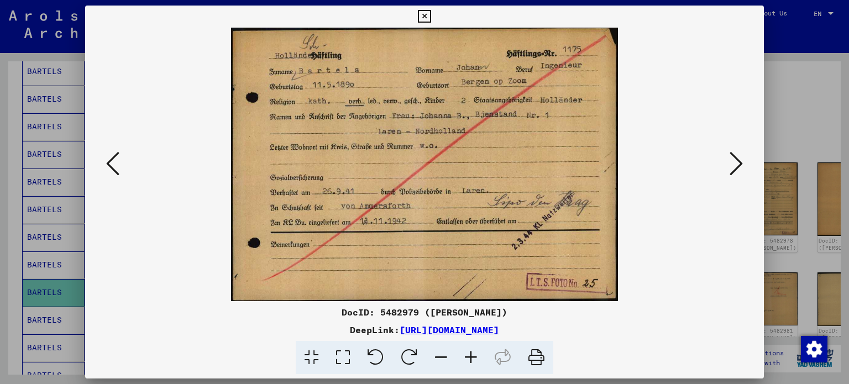
click at [738, 169] on icon at bounding box center [735, 163] width 13 height 27
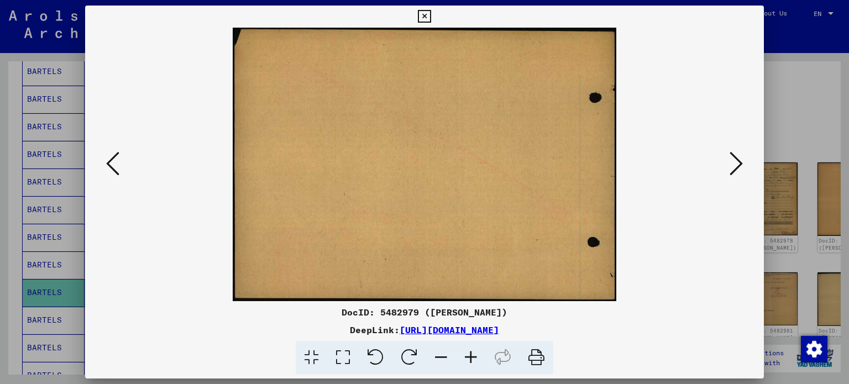
click at [734, 170] on icon at bounding box center [735, 163] width 13 height 27
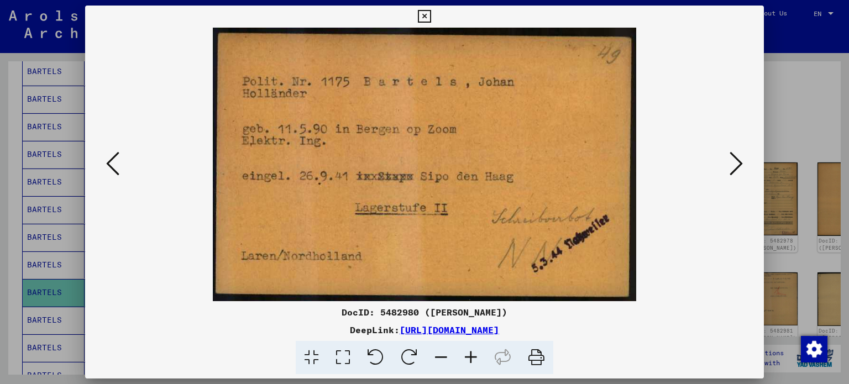
click at [731, 162] on icon at bounding box center [735, 163] width 13 height 27
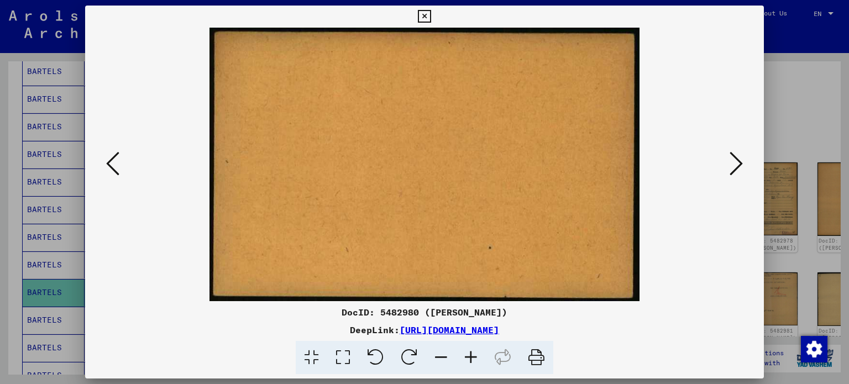
click at [731, 162] on icon at bounding box center [735, 163] width 13 height 27
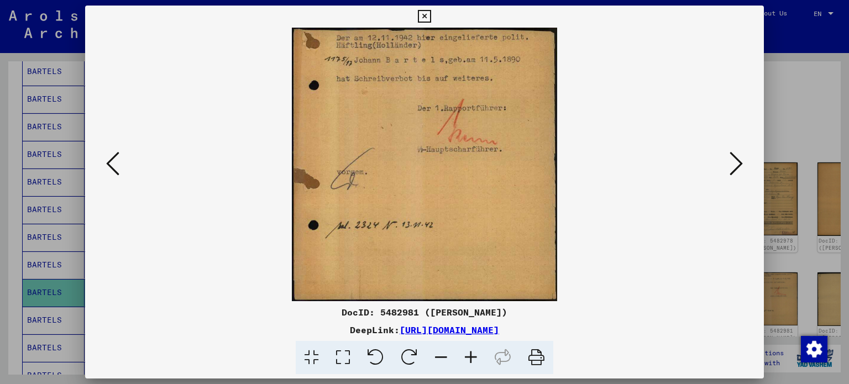
click at [734, 160] on icon at bounding box center [735, 163] width 13 height 27
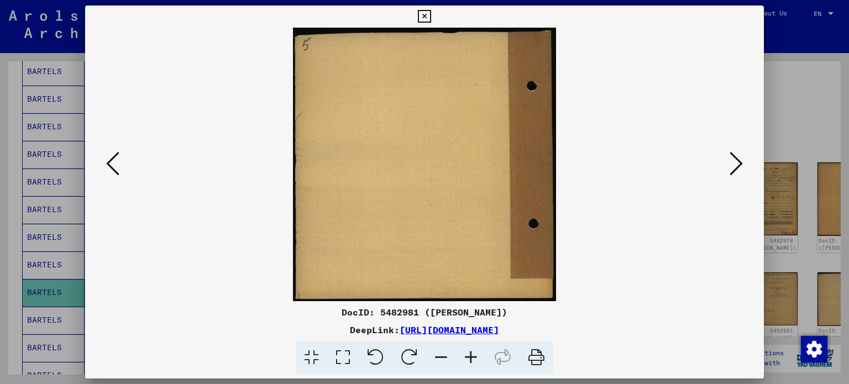
click at [733, 161] on icon at bounding box center [735, 163] width 13 height 27
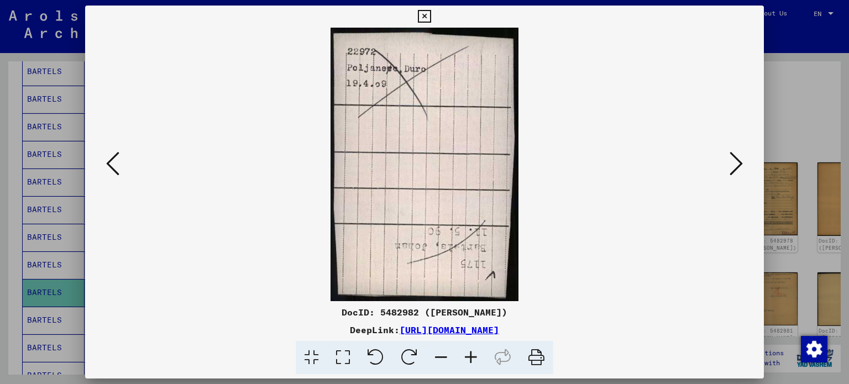
drag, startPoint x: 741, startPoint y: 162, endPoint x: 735, endPoint y: 165, distance: 6.7
click at [741, 162] on icon at bounding box center [735, 163] width 13 height 27
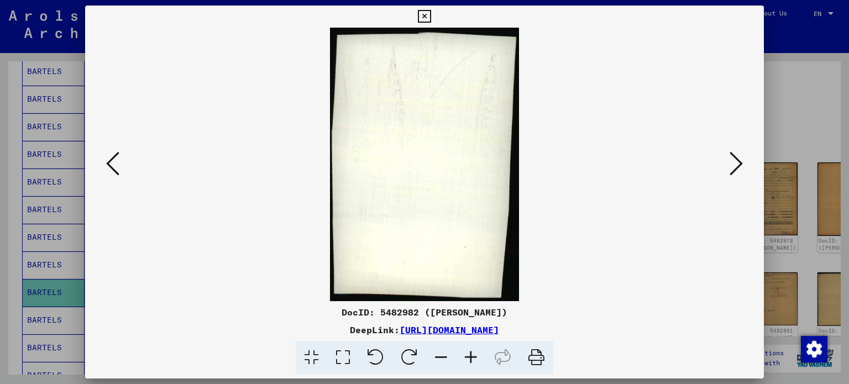
click at [735, 165] on icon at bounding box center [735, 163] width 13 height 27
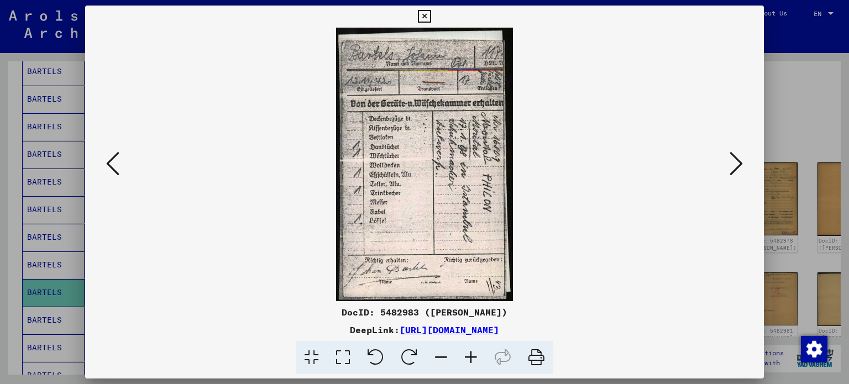
click at [735, 166] on icon at bounding box center [735, 163] width 13 height 27
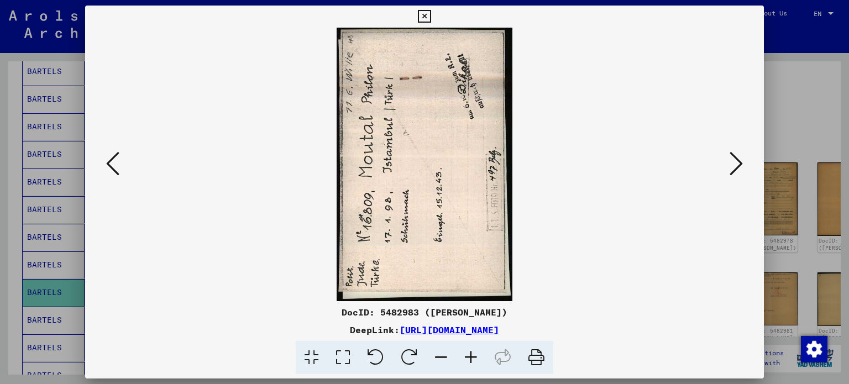
click at [738, 159] on icon at bounding box center [735, 163] width 13 height 27
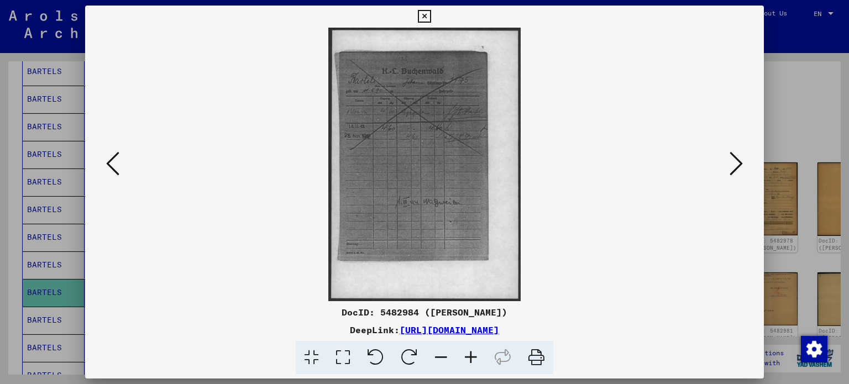
click at [739, 155] on icon at bounding box center [735, 163] width 13 height 27
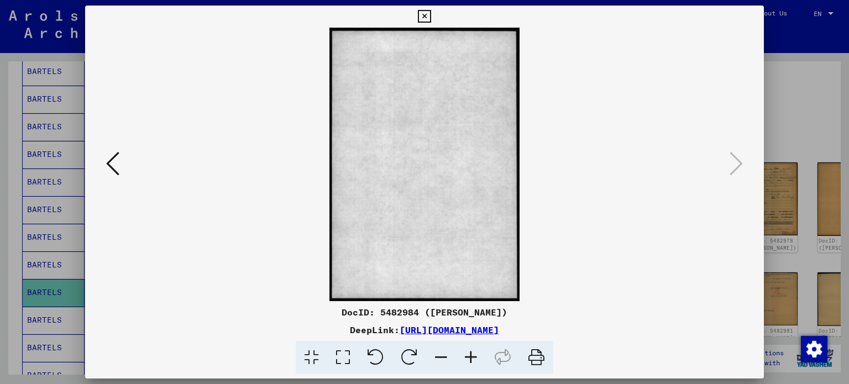
click at [429, 13] on icon at bounding box center [424, 16] width 13 height 13
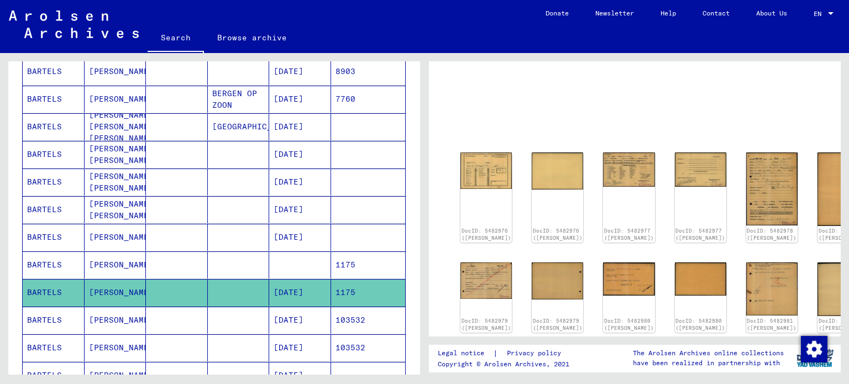
scroll to position [0, 0]
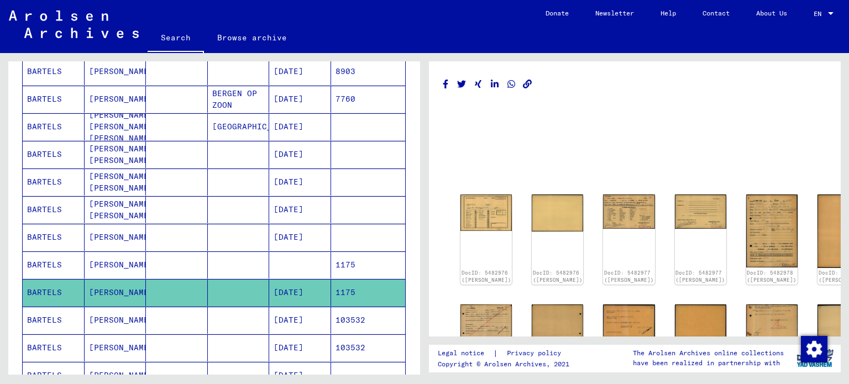
click at [651, 81] on div "DocID: 5482976 ([PERSON_NAME]) DocID: 5482976 ([PERSON_NAME]) DocID: 5482977 ([…" at bounding box center [635, 312] width 384 height 474
click at [148, 260] on mat-cell at bounding box center [177, 264] width 62 height 27
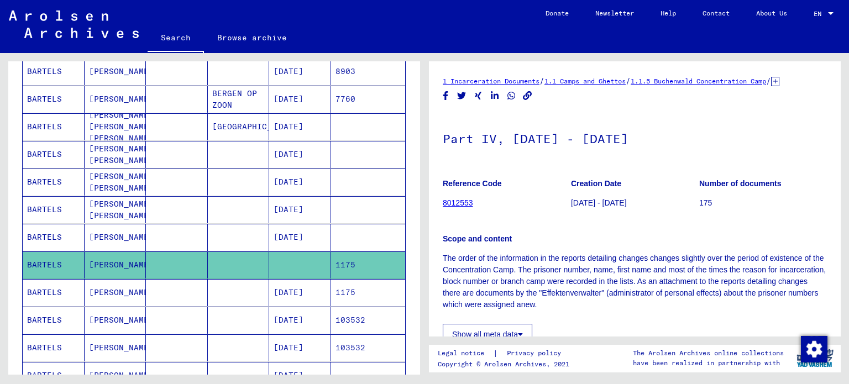
click at [156, 288] on mat-cell at bounding box center [177, 292] width 62 height 27
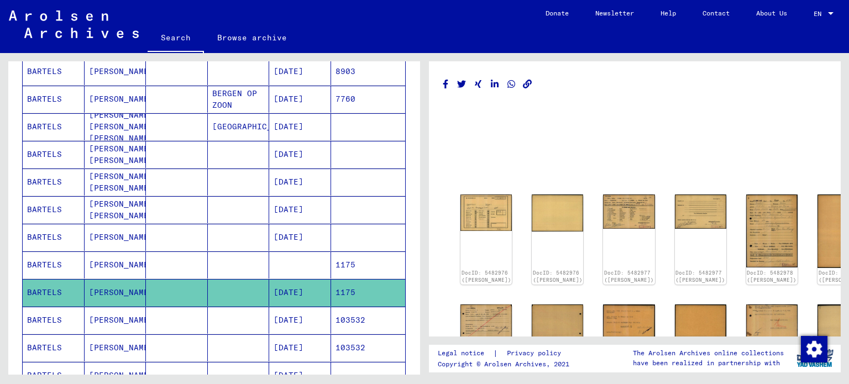
click at [301, 318] on mat-cell "[DATE]" at bounding box center [300, 320] width 62 height 27
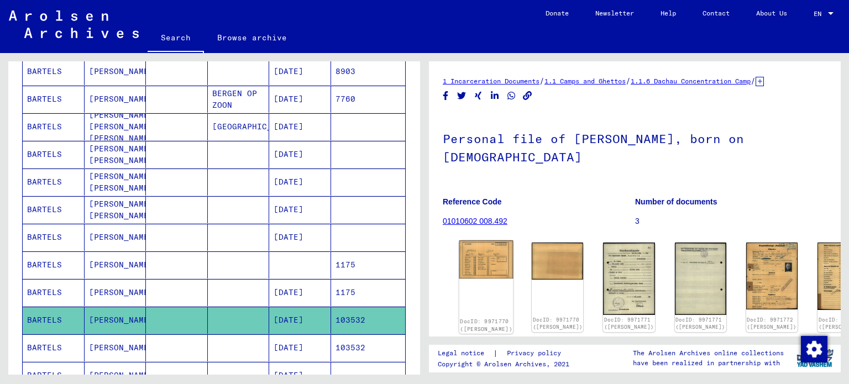
click at [486, 251] on img at bounding box center [486, 259] width 54 height 38
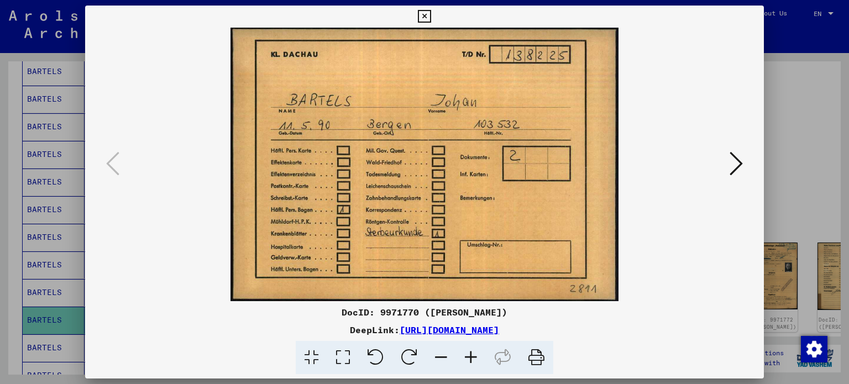
click at [659, 292] on img at bounding box center [425, 164] width 604 height 273
click at [737, 167] on icon at bounding box center [735, 163] width 13 height 27
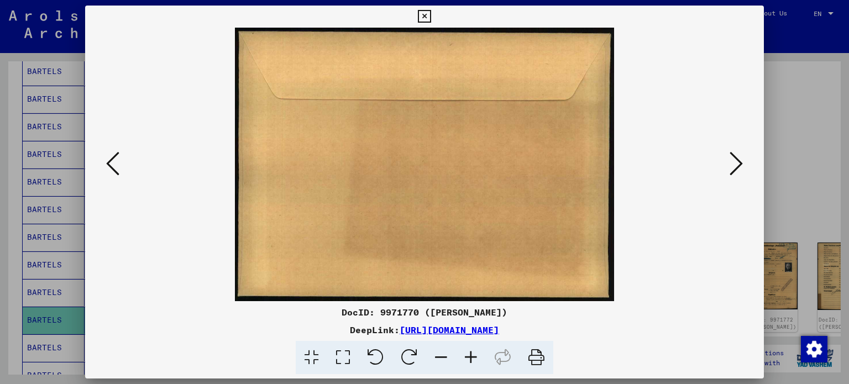
click at [736, 167] on icon at bounding box center [735, 163] width 13 height 27
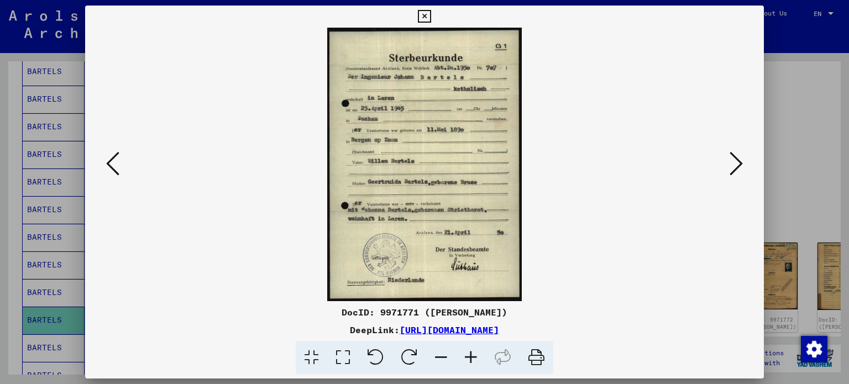
click at [655, 260] on img at bounding box center [425, 164] width 604 height 273
click at [741, 170] on icon at bounding box center [735, 163] width 13 height 27
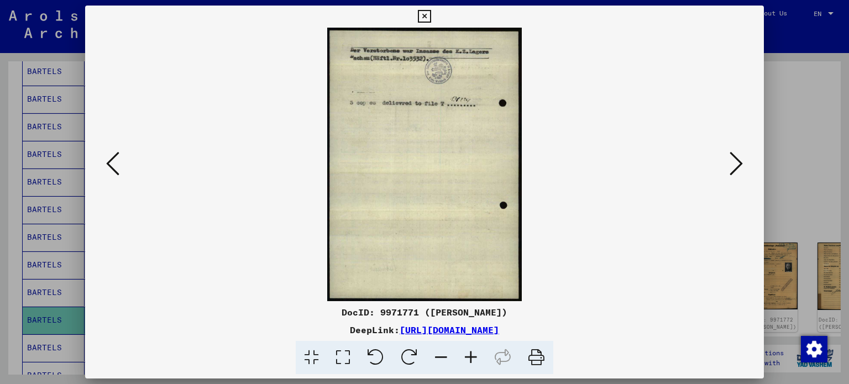
click at [656, 279] on img at bounding box center [425, 164] width 604 height 273
click at [743, 170] on button at bounding box center [736, 164] width 20 height 31
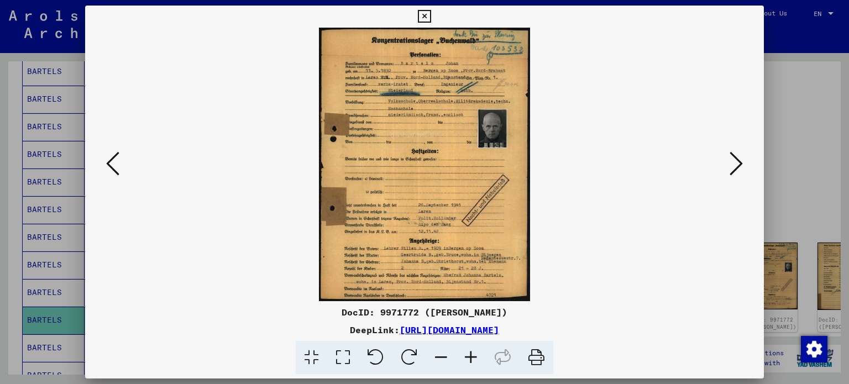
click at [638, 295] on img at bounding box center [425, 164] width 604 height 273
click at [736, 169] on icon at bounding box center [735, 163] width 13 height 27
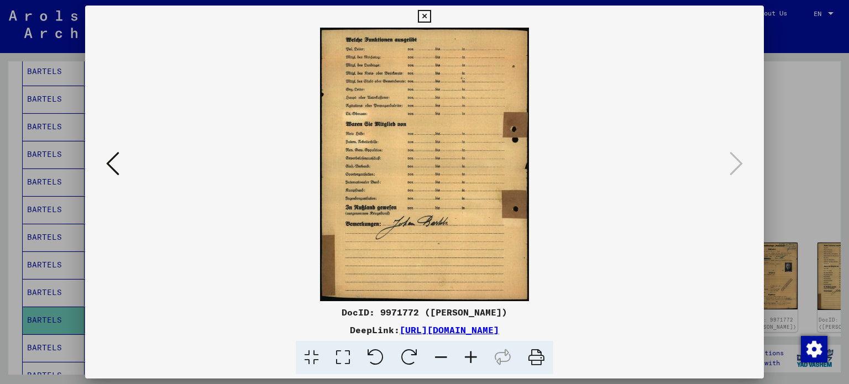
click at [421, 15] on icon at bounding box center [424, 16] width 13 height 13
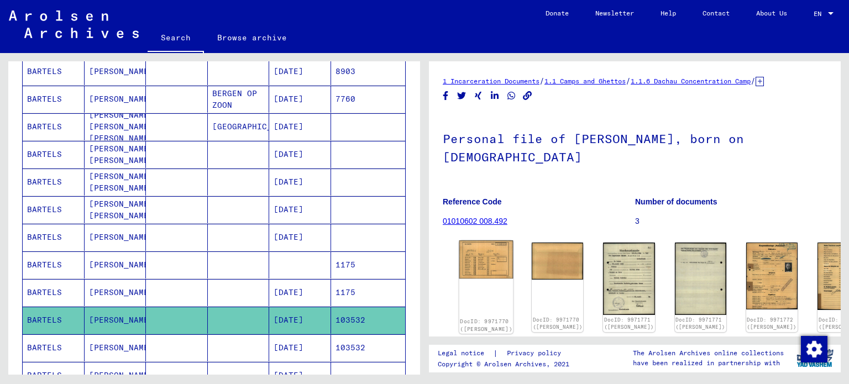
click at [477, 252] on img at bounding box center [486, 259] width 54 height 38
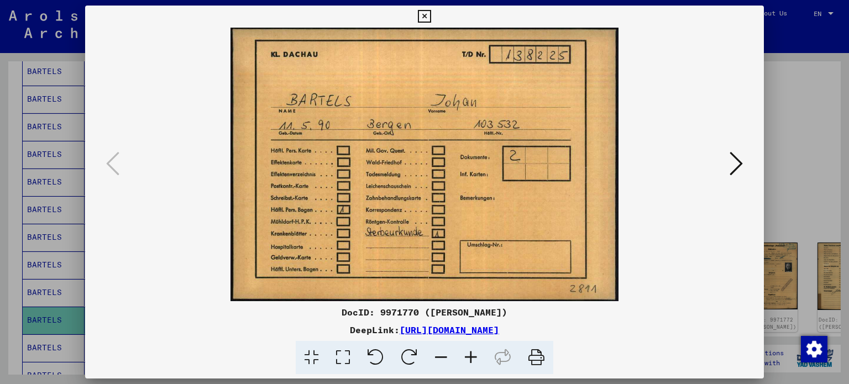
click at [739, 163] on icon at bounding box center [735, 163] width 13 height 27
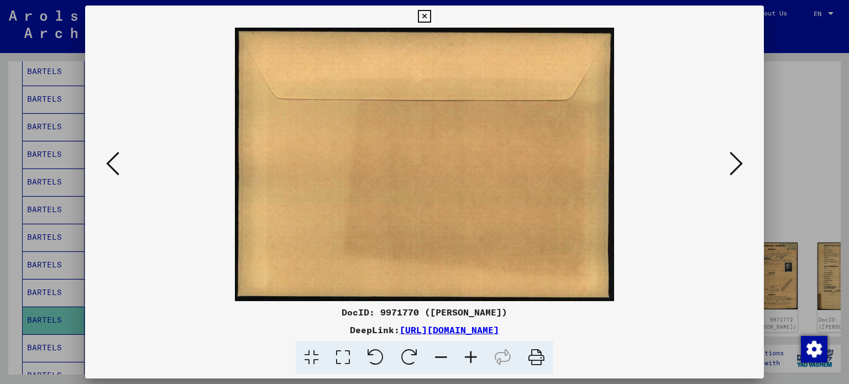
click at [739, 163] on icon at bounding box center [735, 163] width 13 height 27
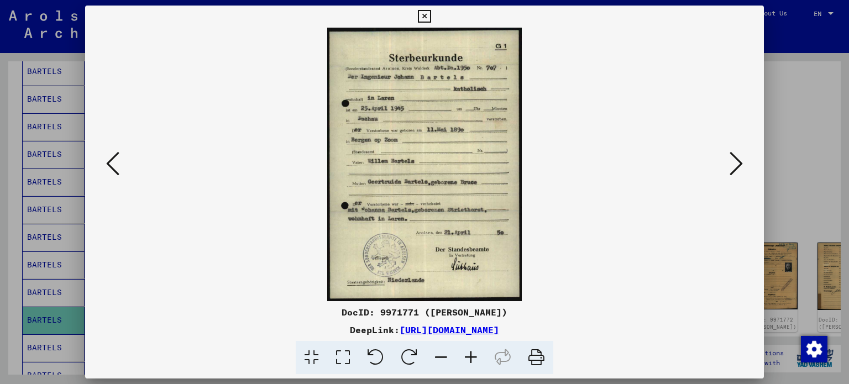
click at [735, 163] on icon at bounding box center [735, 163] width 13 height 27
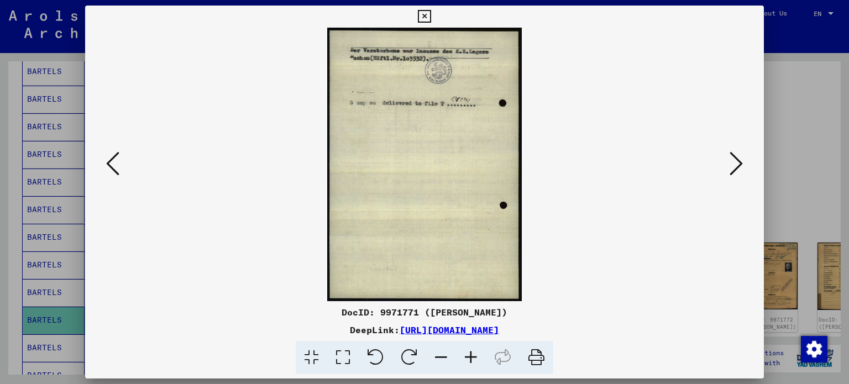
click at [734, 164] on icon at bounding box center [735, 163] width 13 height 27
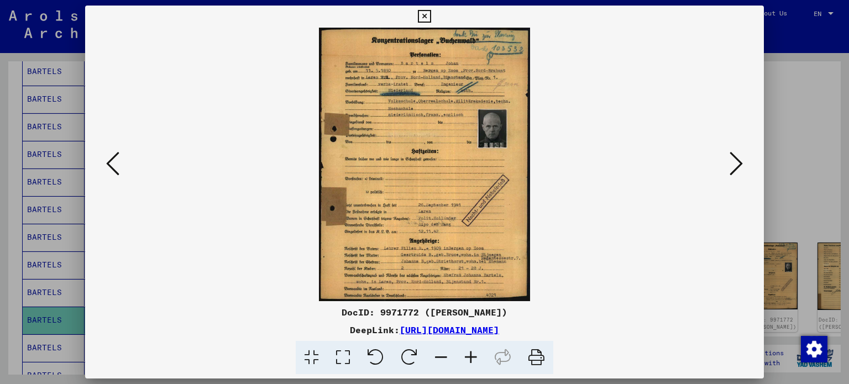
click at [742, 151] on icon at bounding box center [735, 163] width 13 height 27
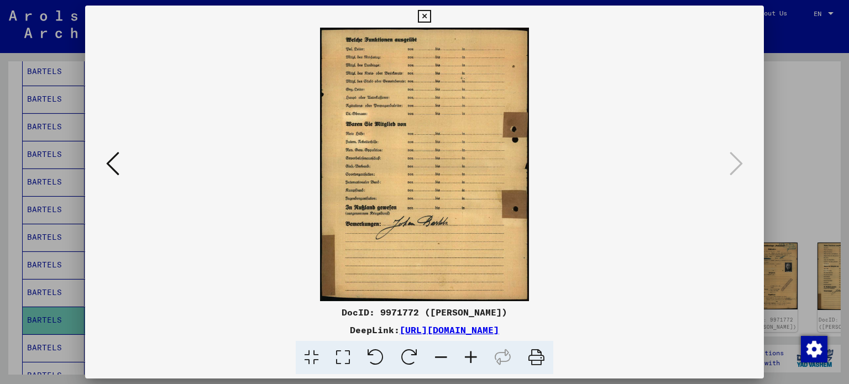
drag, startPoint x: 426, startPoint y: 17, endPoint x: 438, endPoint y: 30, distance: 17.6
click at [426, 17] on icon at bounding box center [424, 16] width 13 height 13
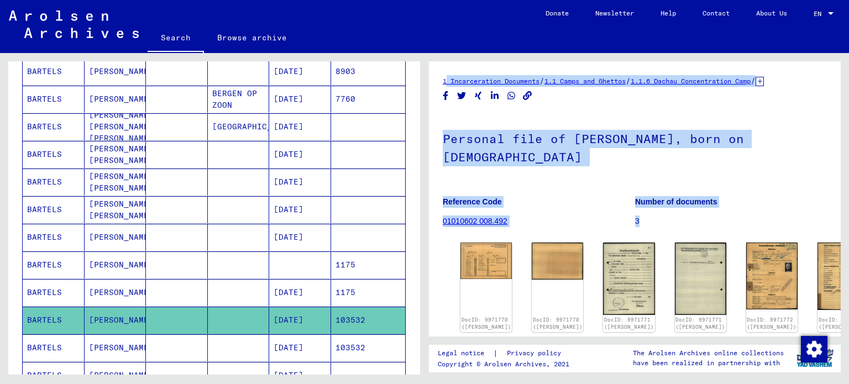
drag, startPoint x: 436, startPoint y: 75, endPoint x: 653, endPoint y: 211, distance: 256.5
click at [653, 211] on div "1 Incarceration Documents / 1.1 Camps and Ghettos / 1.1.6 Dachau Concentration …" at bounding box center [635, 198] width 412 height 275
copy div "1 Incarceration Documents / 1.1 Camps and Ghettos / 1.1.6 Dachau Concentration …"
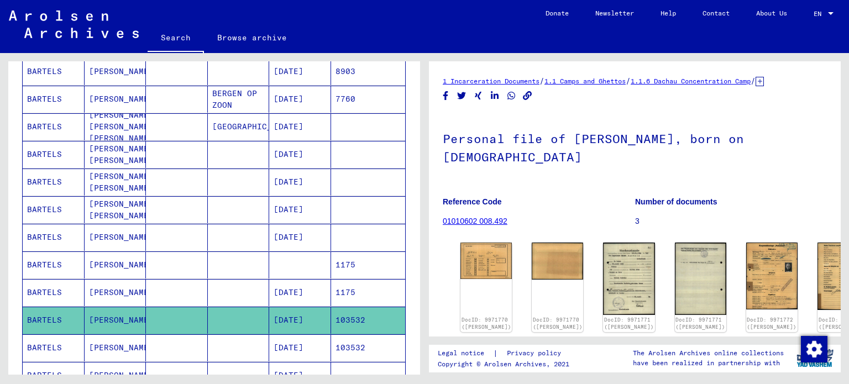
click at [186, 342] on mat-cell at bounding box center [177, 347] width 62 height 27
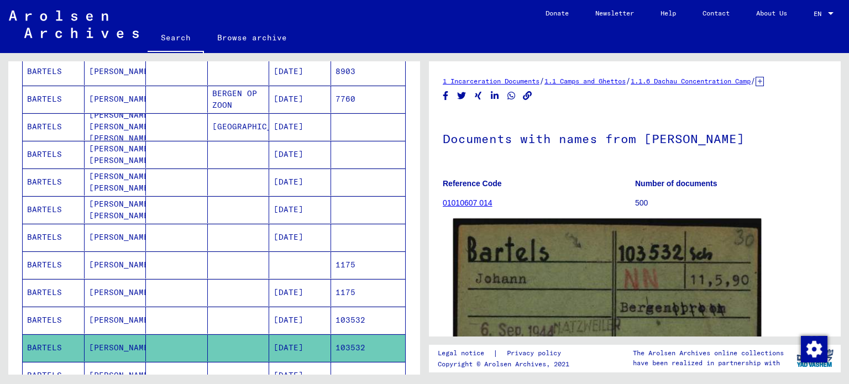
click at [514, 261] on img at bounding box center [607, 337] width 308 height 236
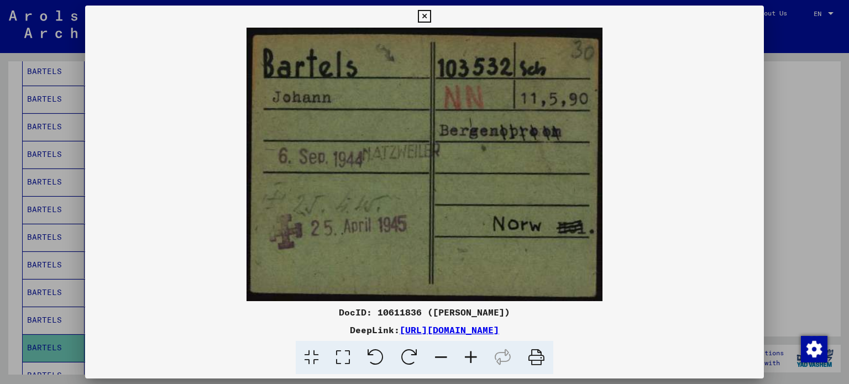
drag, startPoint x: 430, startPoint y: 19, endPoint x: 434, endPoint y: 26, distance: 7.7
click at [430, 19] on icon at bounding box center [424, 16] width 13 height 13
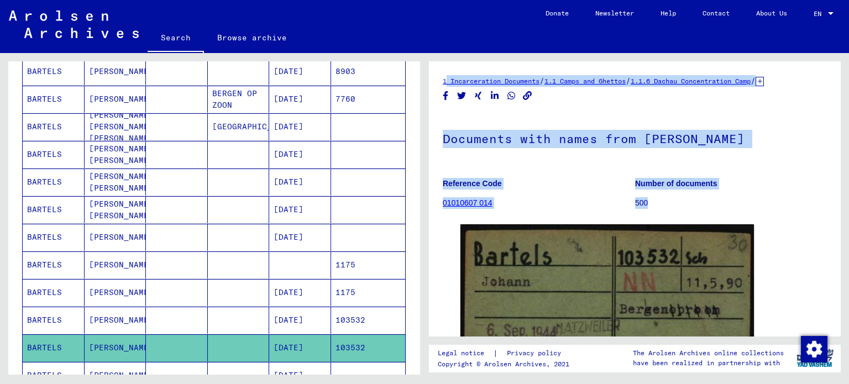
drag, startPoint x: 439, startPoint y: 77, endPoint x: 645, endPoint y: 198, distance: 239.2
click at [645, 198] on yv-its-full-details "1 Incarceration Documents / 1.1 Camps and Ghettos / 1.1.6 Dachau Concentration …" at bounding box center [635, 295] width 412 height 441
copy div "1 Incarceration Documents / 1.1 Camps and Ghettos / 1.1.6 Dachau Concentration …"
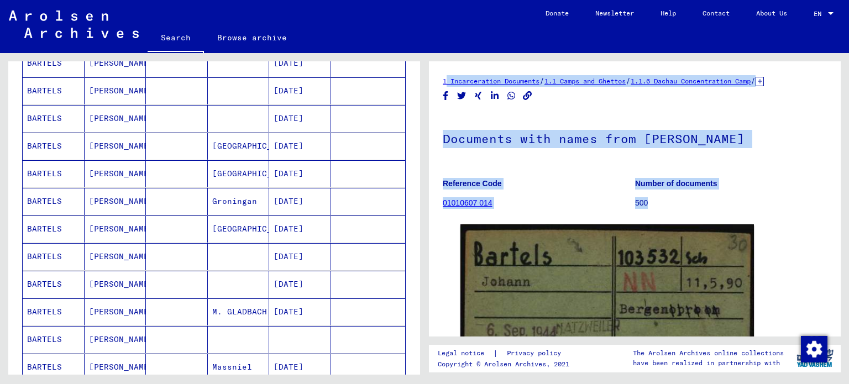
scroll to position [497, 0]
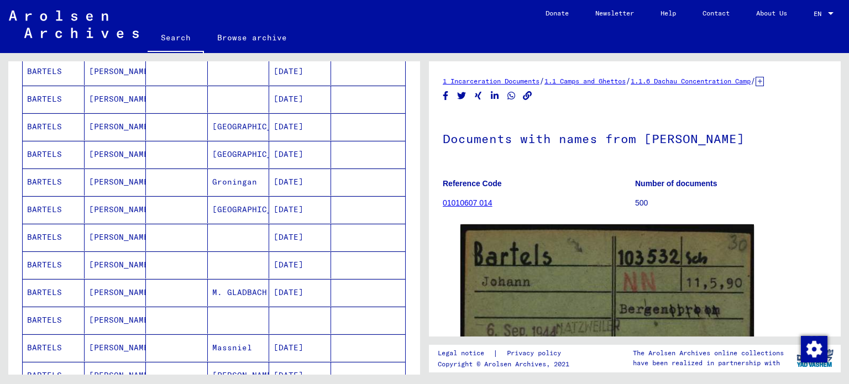
click at [249, 313] on mat-cell at bounding box center [239, 320] width 62 height 27
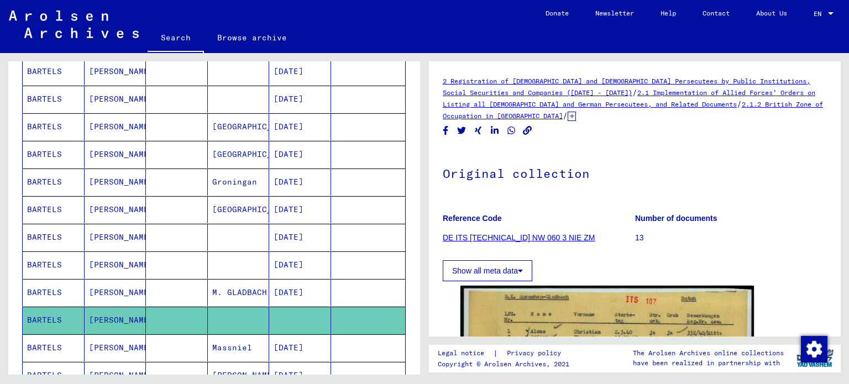
scroll to position [166, 0]
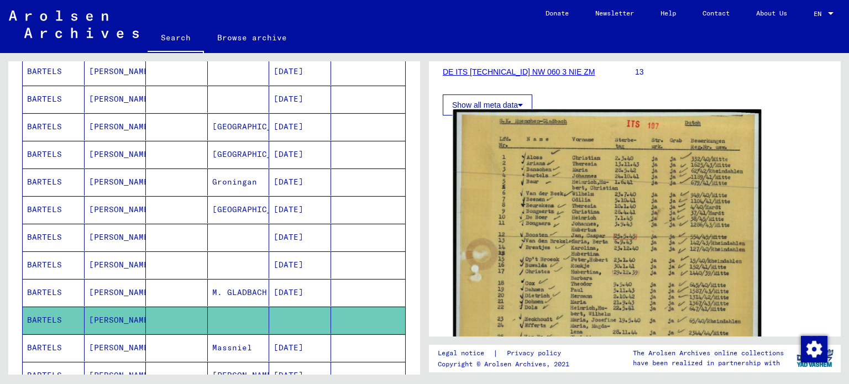
click at [508, 219] on img at bounding box center [607, 325] width 308 height 433
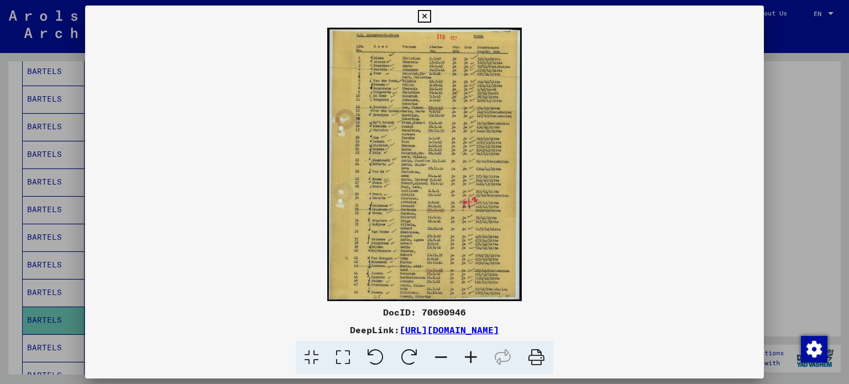
click at [424, 15] on icon at bounding box center [424, 16] width 13 height 13
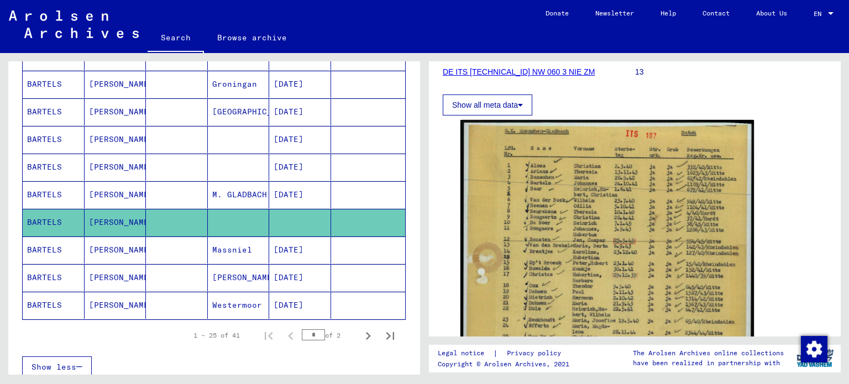
scroll to position [608, 0]
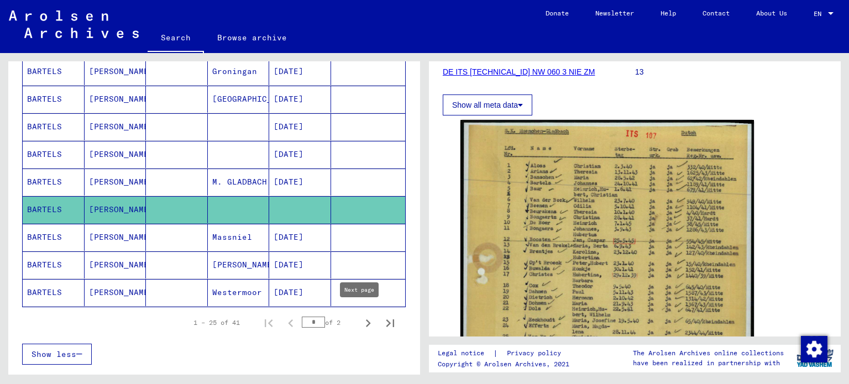
click at [360, 315] on icon "Next page" at bounding box center [367, 322] width 15 height 15
type input "*"
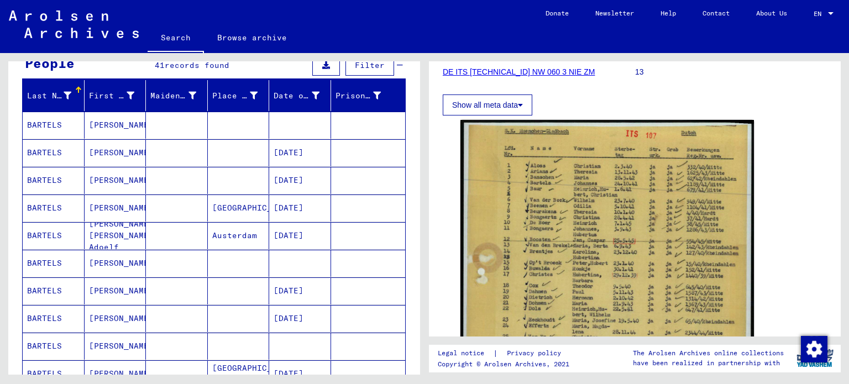
scroll to position [57, 0]
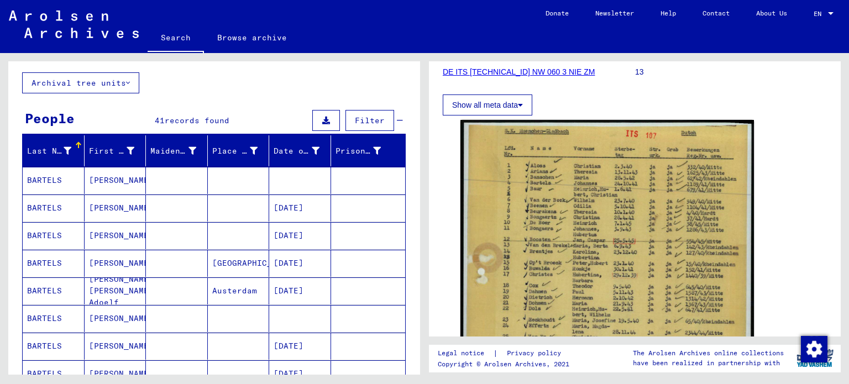
click at [307, 181] on mat-cell at bounding box center [300, 180] width 62 height 27
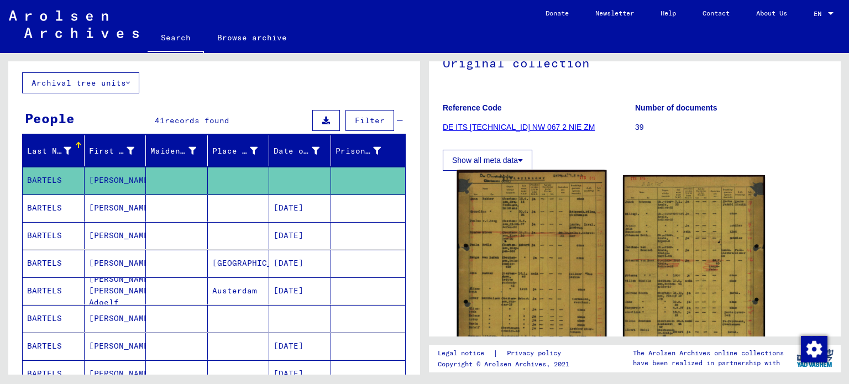
click at [522, 229] on img at bounding box center [531, 274] width 149 height 208
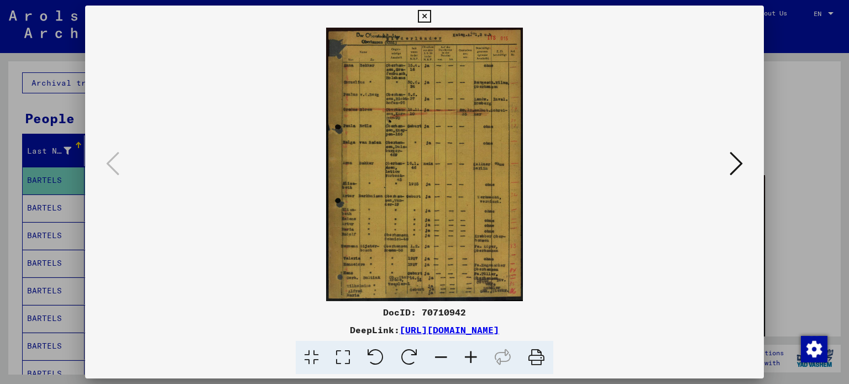
click at [466, 355] on icon at bounding box center [471, 358] width 30 height 34
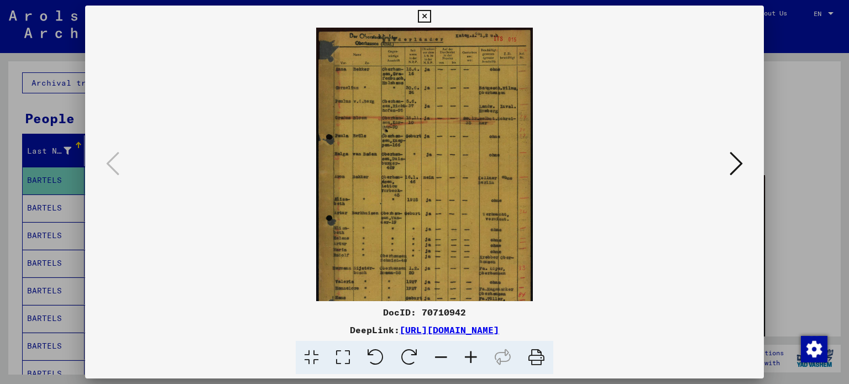
click at [466, 355] on icon at bounding box center [471, 358] width 30 height 34
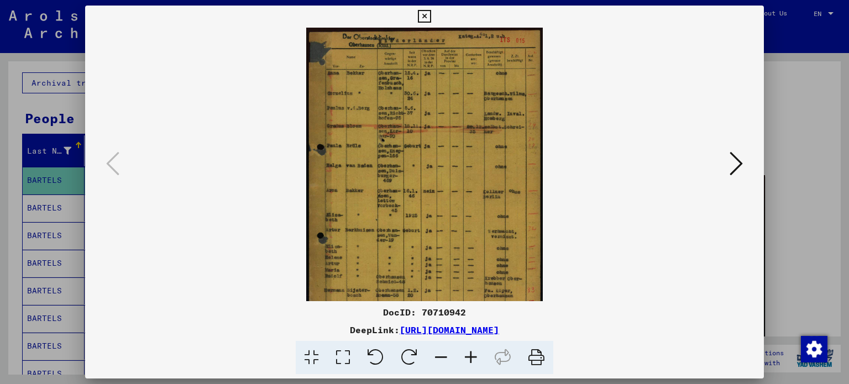
click at [466, 355] on icon at bounding box center [471, 358] width 30 height 34
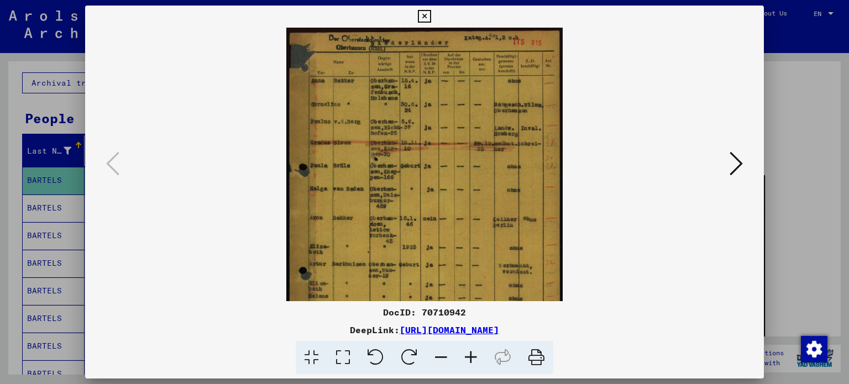
click at [466, 355] on icon at bounding box center [471, 358] width 30 height 34
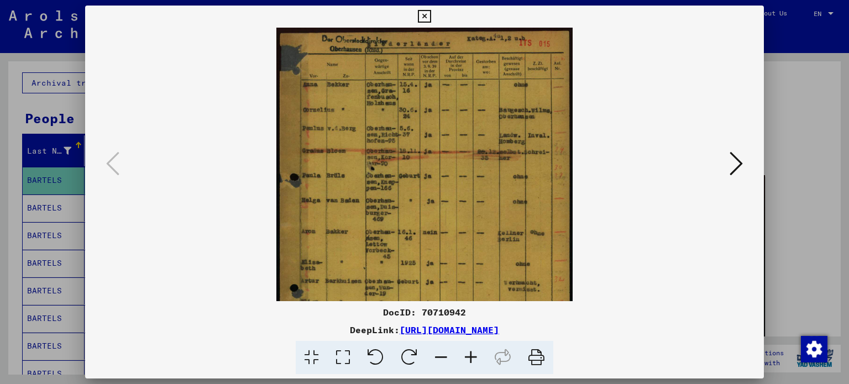
click at [466, 355] on icon at bounding box center [471, 358] width 30 height 34
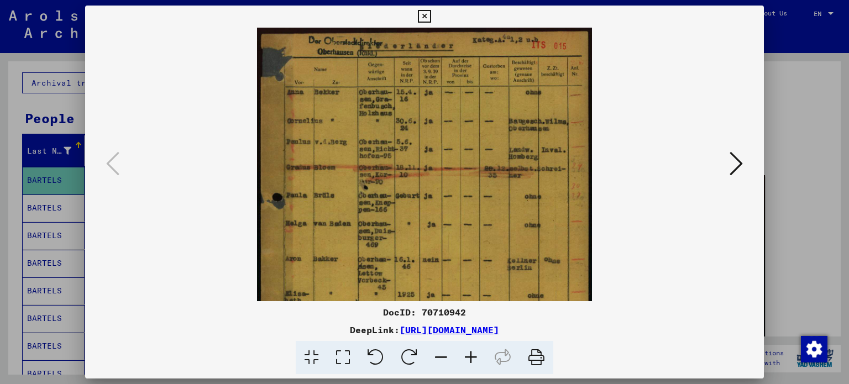
click at [466, 355] on icon at bounding box center [471, 358] width 30 height 34
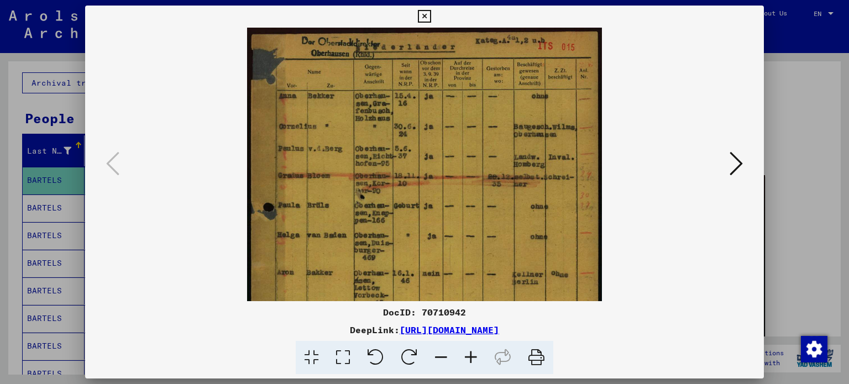
click at [466, 355] on icon at bounding box center [471, 358] width 30 height 34
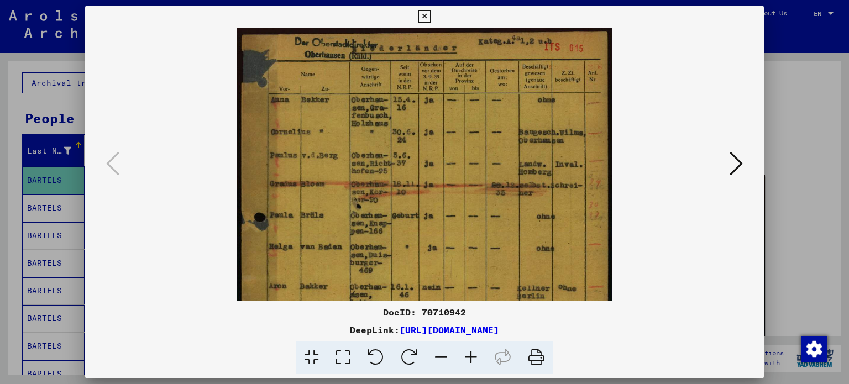
click at [466, 355] on icon at bounding box center [471, 358] width 30 height 34
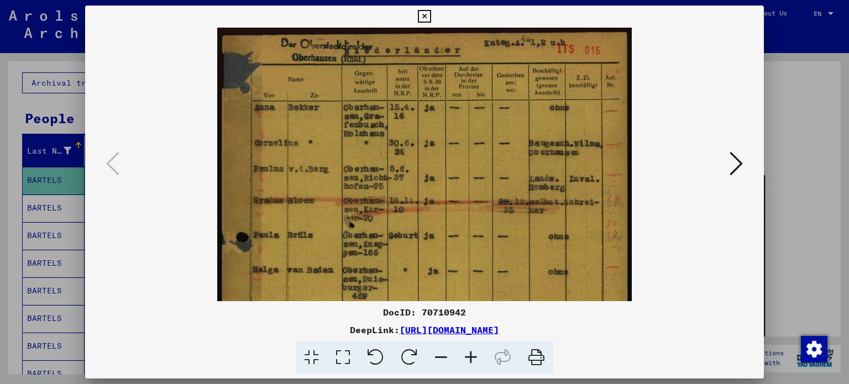
click at [466, 355] on icon at bounding box center [471, 358] width 30 height 34
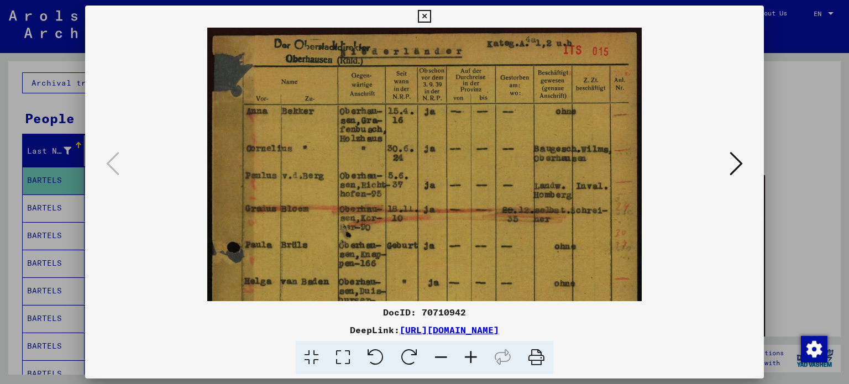
click at [466, 355] on icon at bounding box center [471, 358] width 30 height 34
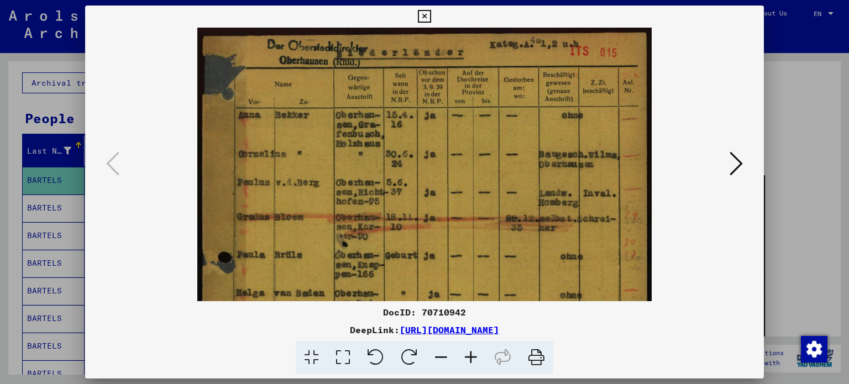
click at [466, 355] on icon at bounding box center [471, 358] width 30 height 34
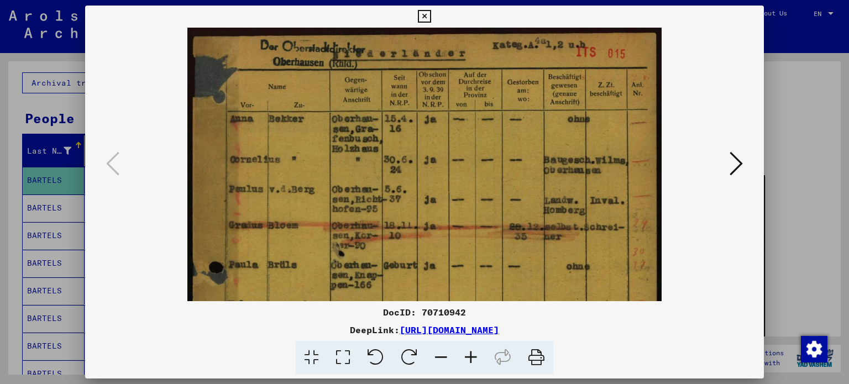
click at [466, 355] on icon at bounding box center [471, 358] width 30 height 34
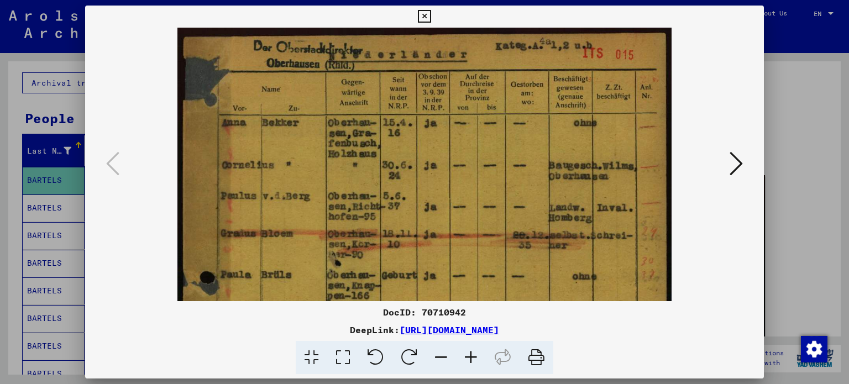
click at [466, 355] on icon at bounding box center [471, 358] width 30 height 34
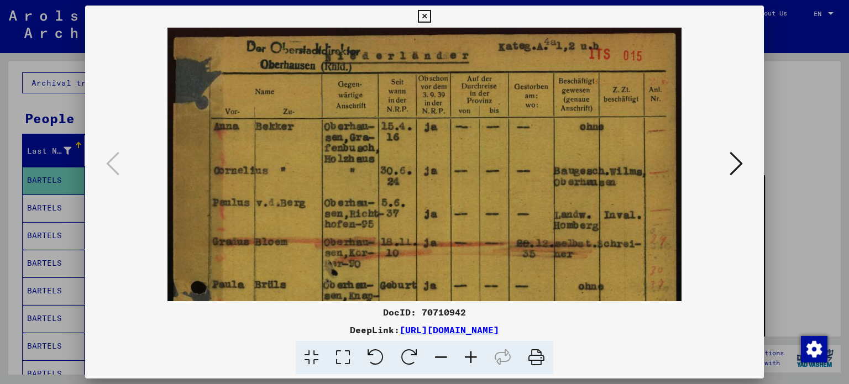
click at [466, 355] on icon at bounding box center [471, 358] width 30 height 34
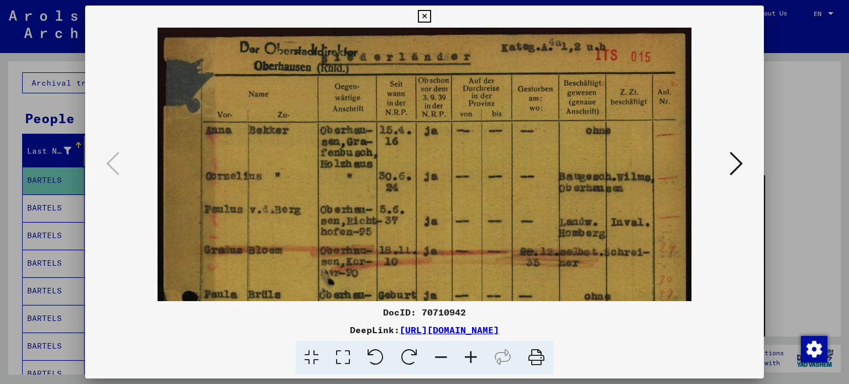
click at [466, 355] on icon at bounding box center [471, 358] width 30 height 34
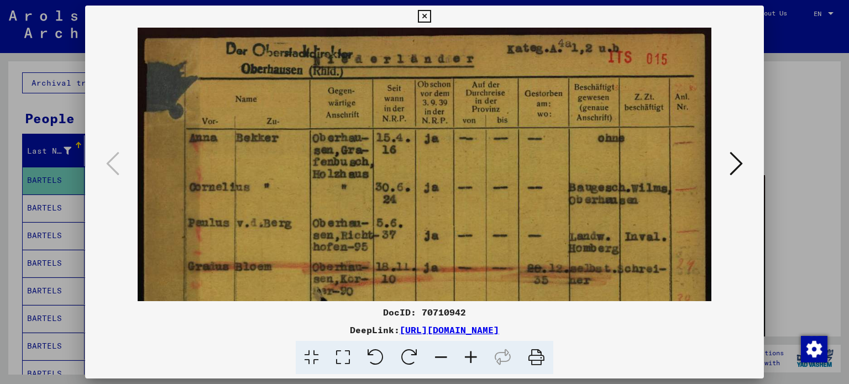
click at [466, 355] on icon at bounding box center [471, 358] width 30 height 34
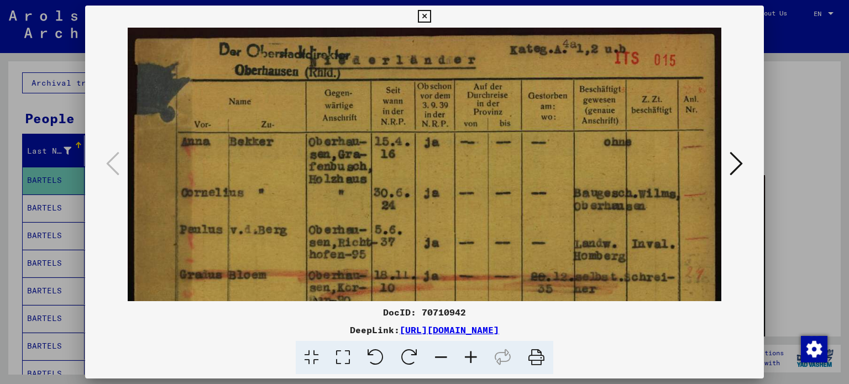
click at [423, 18] on icon at bounding box center [424, 16] width 13 height 13
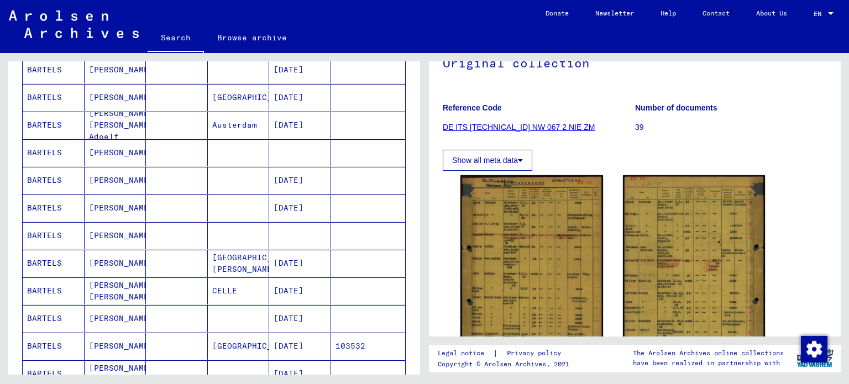
scroll to position [333, 0]
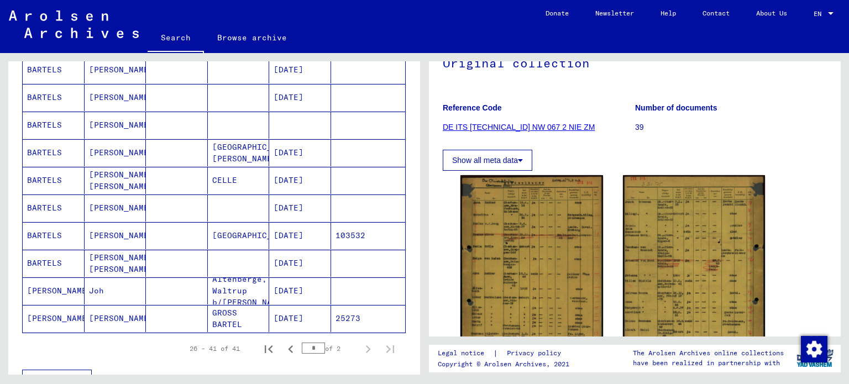
click at [298, 233] on mat-cell "[DATE]" at bounding box center [300, 235] width 62 height 27
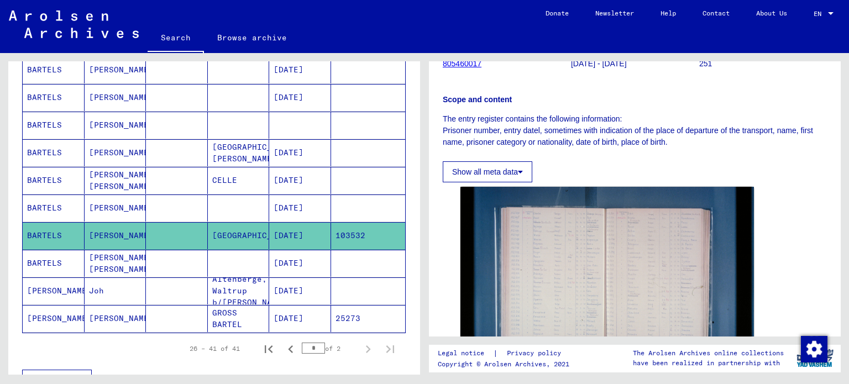
scroll to position [276, 0]
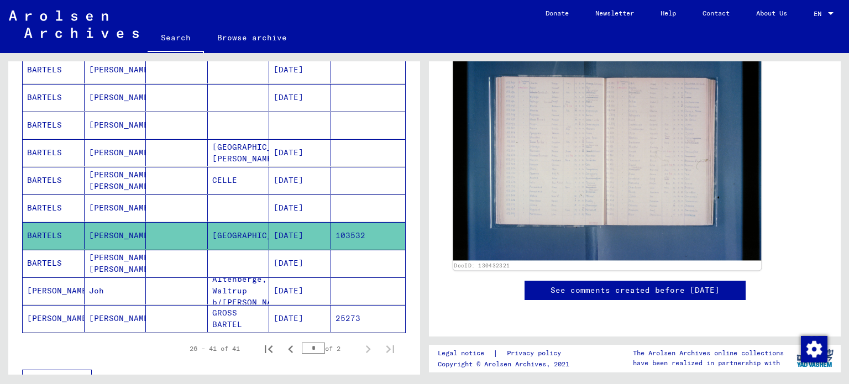
click at [538, 152] on img at bounding box center [607, 158] width 308 height 206
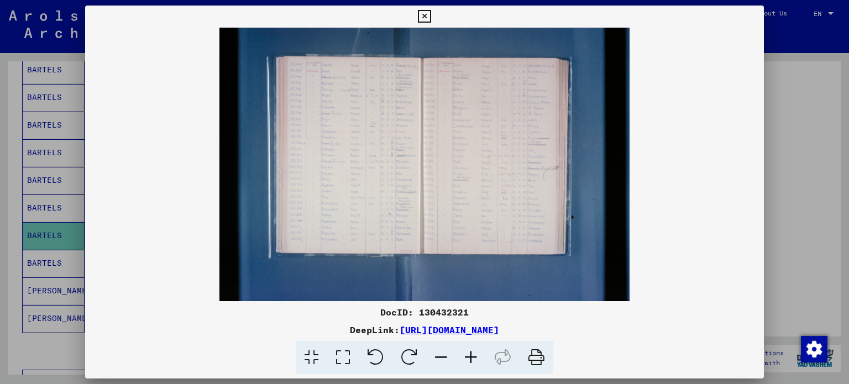
click at [424, 15] on icon at bounding box center [424, 16] width 13 height 13
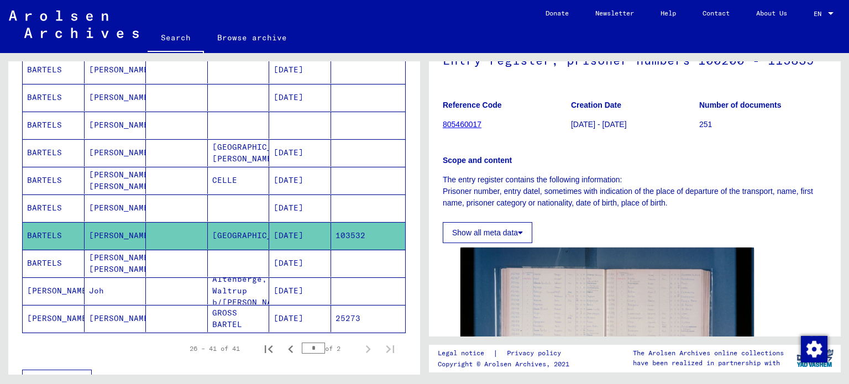
scroll to position [55, 0]
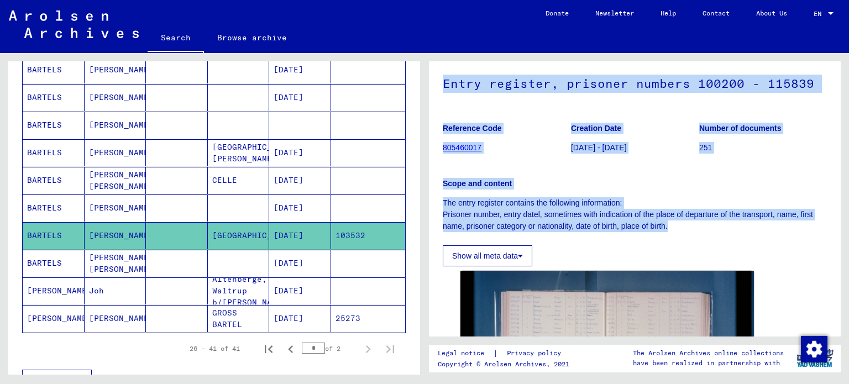
drag, startPoint x: 433, startPoint y: 76, endPoint x: 666, endPoint y: 232, distance: 280.4
click at [666, 232] on yv-its-full-details "1 Incarceration Documents / 1.1 Camps and Ghettos / 1.1.6 Dachau Concentration …" at bounding box center [635, 276] width 412 height 513
copy div "Entry register, prisoner numbers 100200 - 115839 Reference Code 805460017 Creat…"
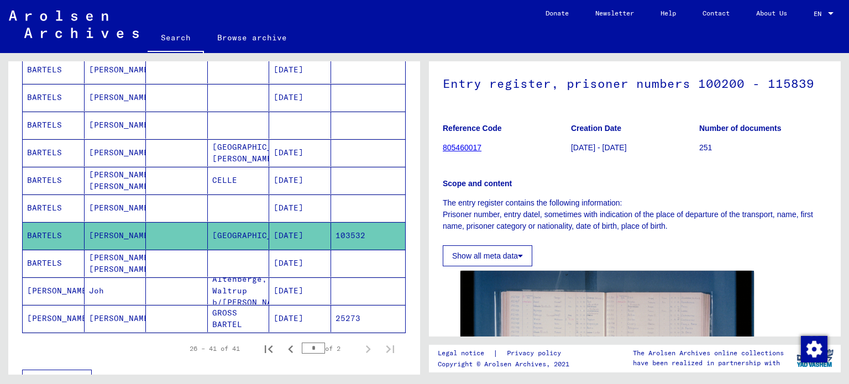
click at [283, 262] on mat-cell "[DATE]" at bounding box center [300, 263] width 62 height 27
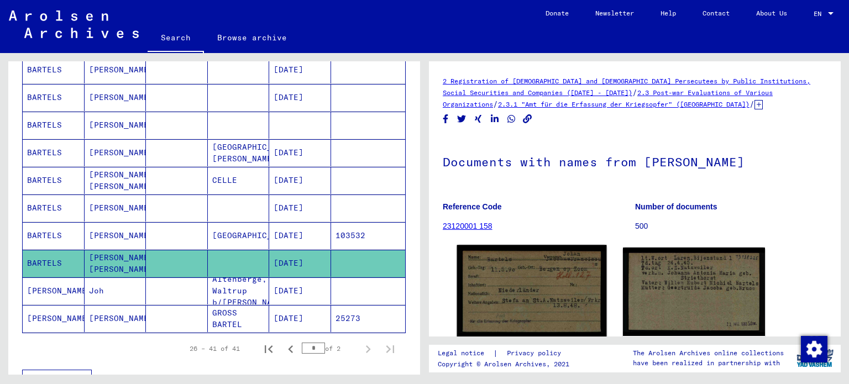
click at [518, 274] on img at bounding box center [531, 291] width 149 height 93
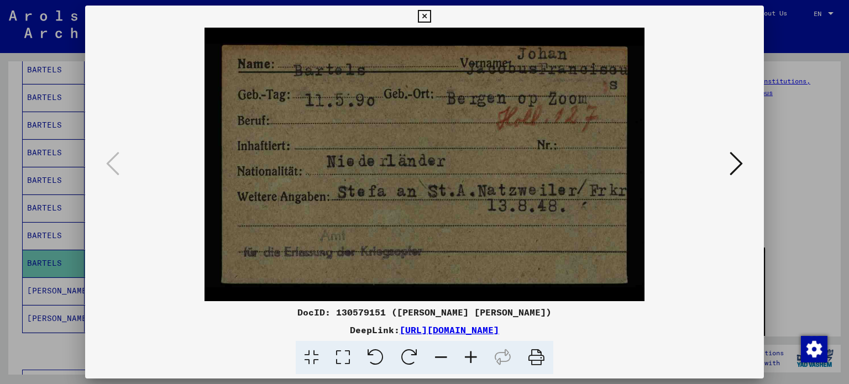
click at [738, 156] on icon at bounding box center [735, 163] width 13 height 27
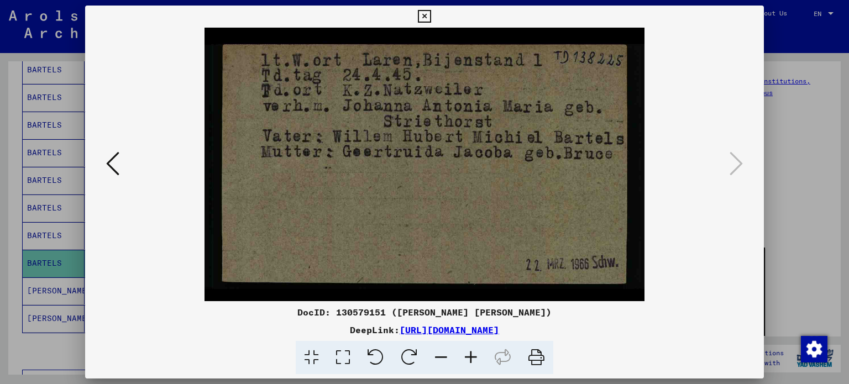
click at [113, 167] on icon at bounding box center [112, 163] width 13 height 27
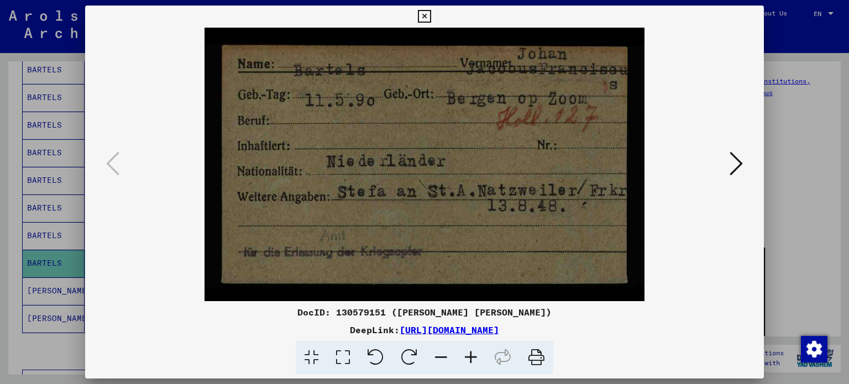
click at [739, 167] on icon at bounding box center [735, 163] width 13 height 27
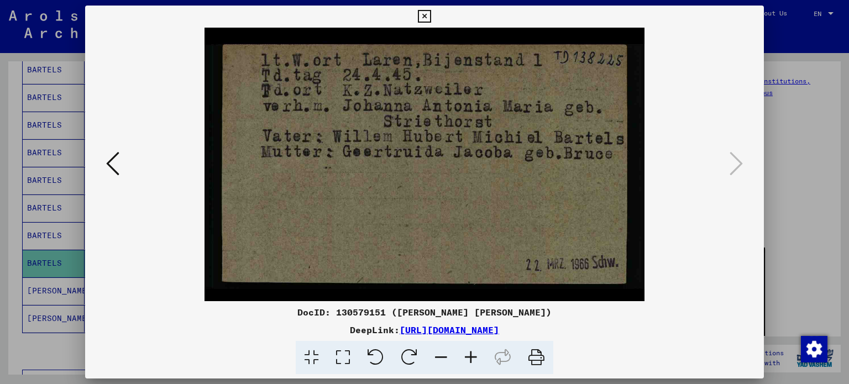
click at [422, 17] on icon at bounding box center [424, 16] width 13 height 13
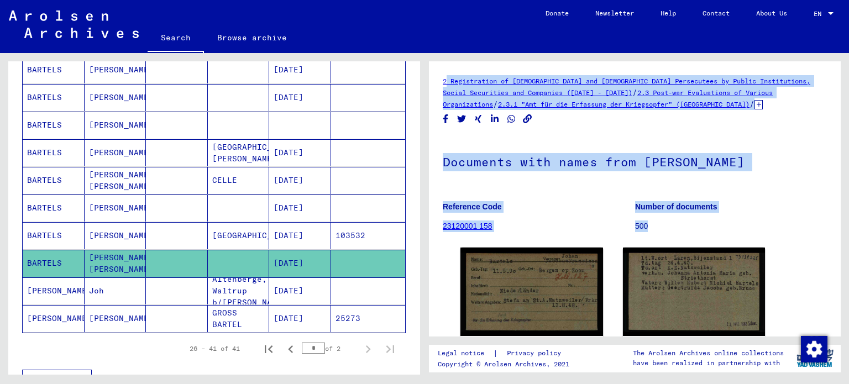
drag, startPoint x: 439, startPoint y: 75, endPoint x: 659, endPoint y: 226, distance: 267.4
click at [659, 226] on div "2 Registration of Foreigners and [DEMOGRAPHIC_DATA] Persecutees by Public Insti…" at bounding box center [635, 198] width 412 height 275
copy div "2 Registration of Foreigners and [DEMOGRAPHIC_DATA] Persecutees by Public Insti…"
